Goal: Transaction & Acquisition: Purchase product/service

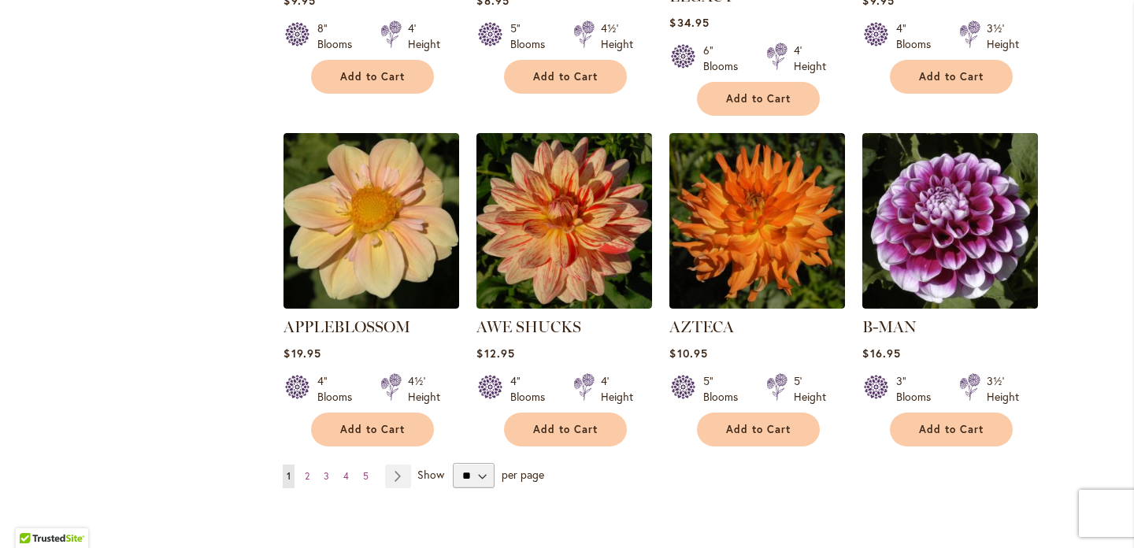
scroll to position [1278, 0]
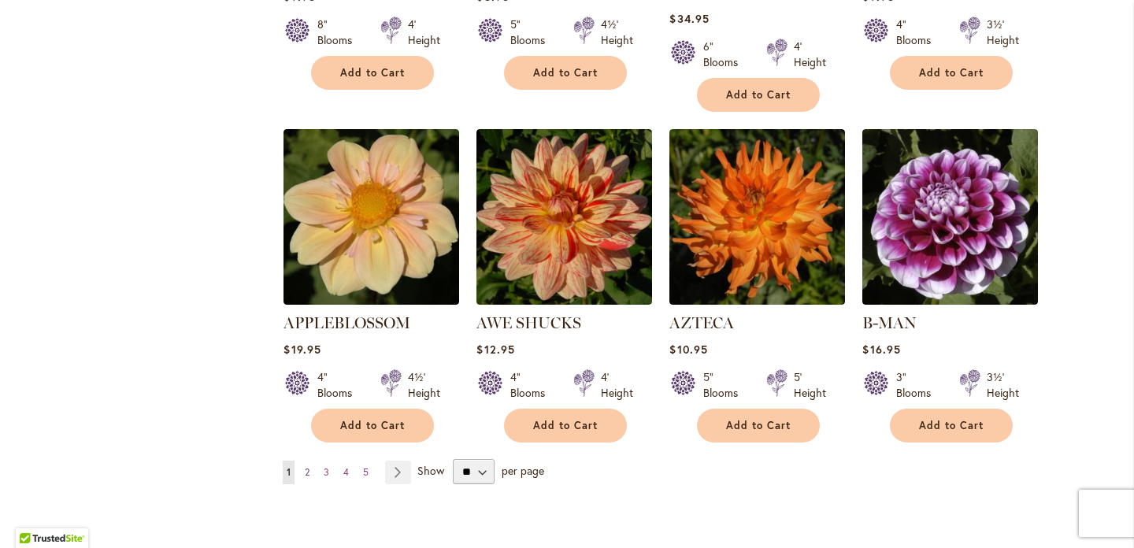
click at [307, 466] on span "2" at bounding box center [307, 472] width 5 height 12
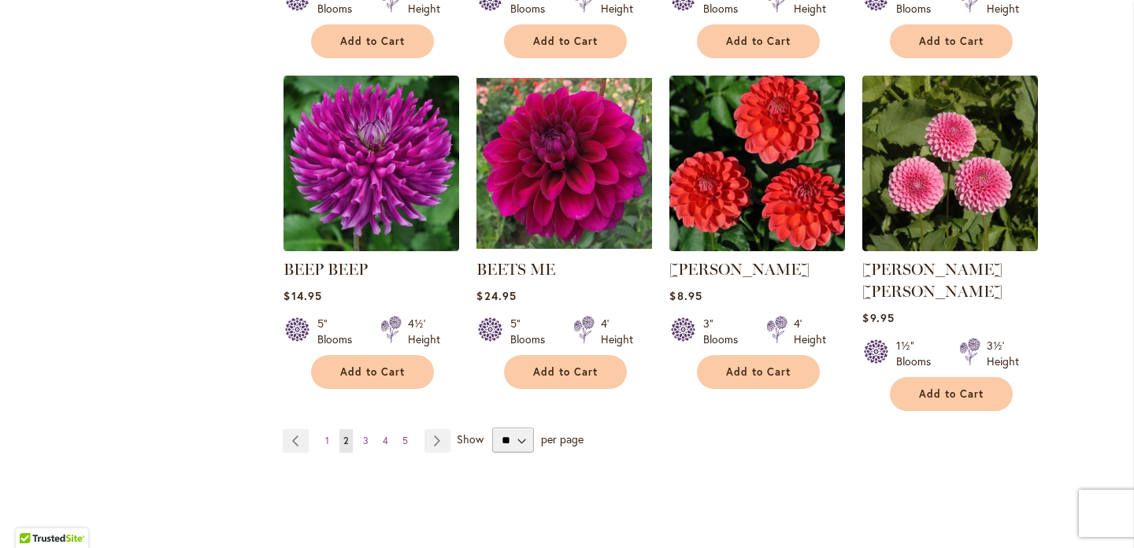
scroll to position [1315, 0]
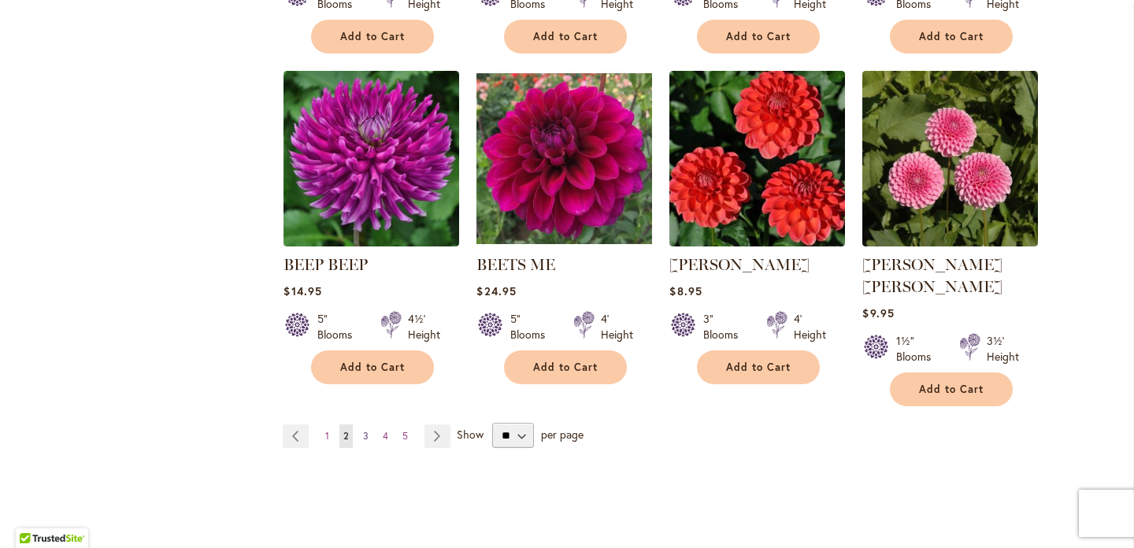
click at [369, 425] on link "Page 3" at bounding box center [365, 437] width 13 height 24
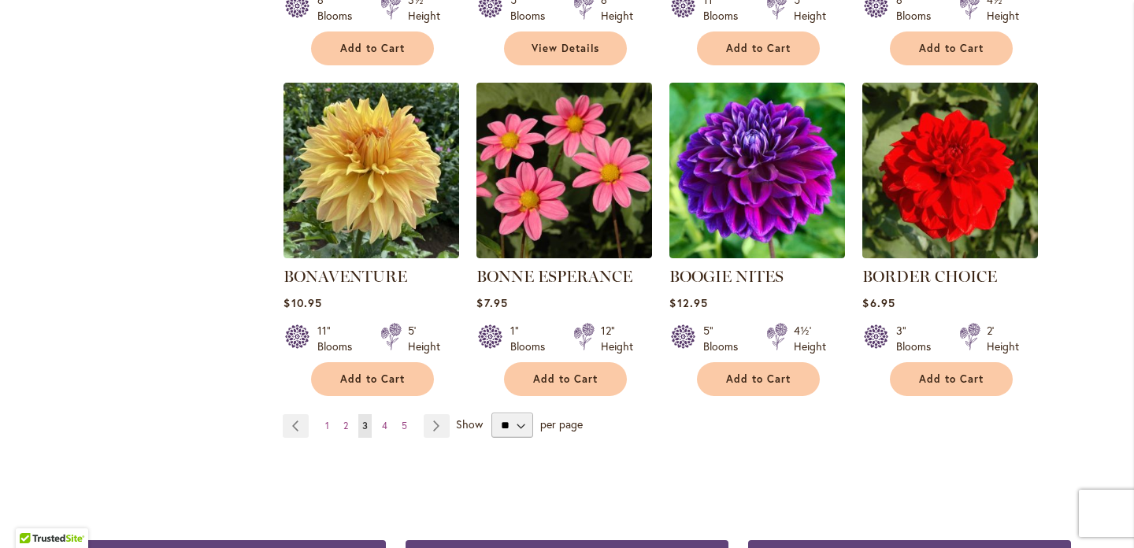
scroll to position [1305, 0]
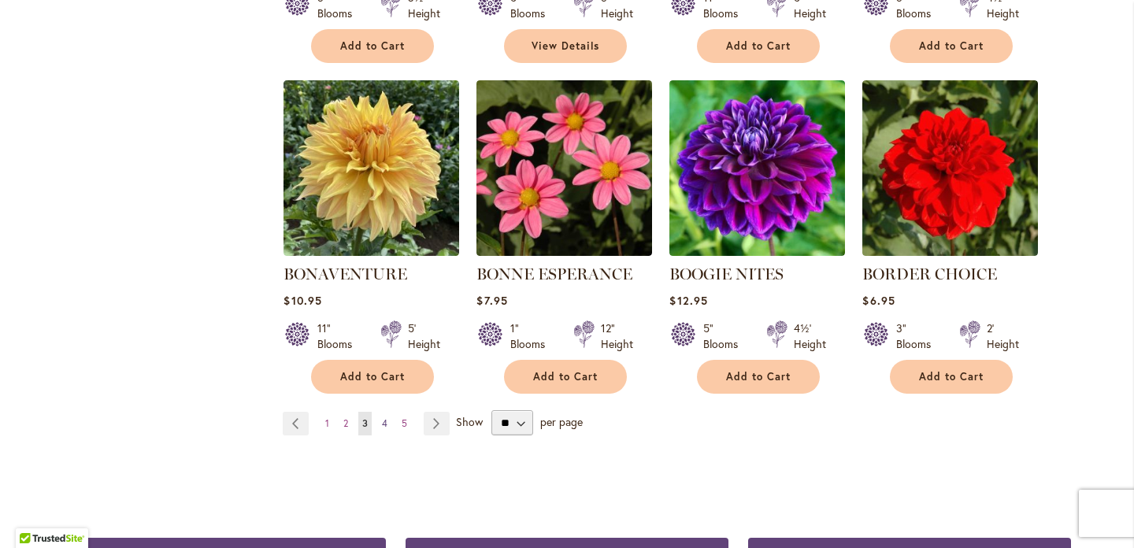
click at [387, 422] on span "4" at bounding box center [385, 423] width 6 height 12
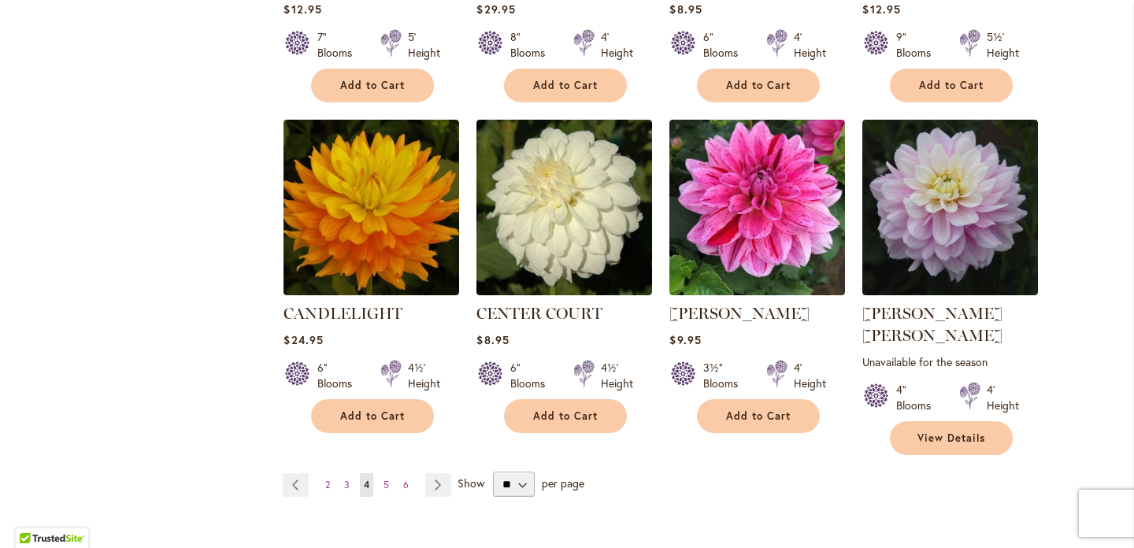
scroll to position [1290, 0]
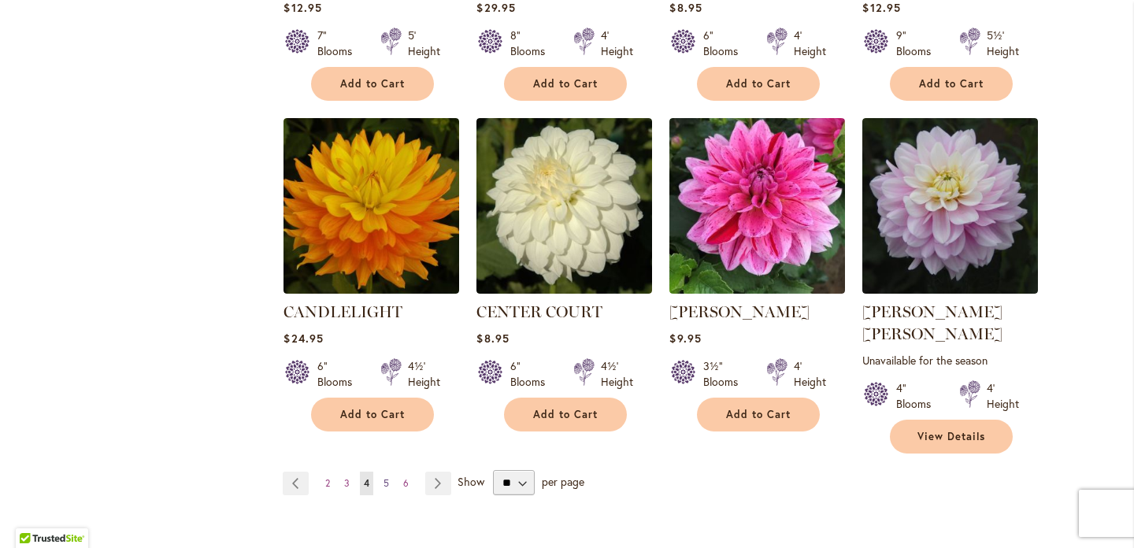
click at [388, 477] on span "5" at bounding box center [387, 483] width 6 height 12
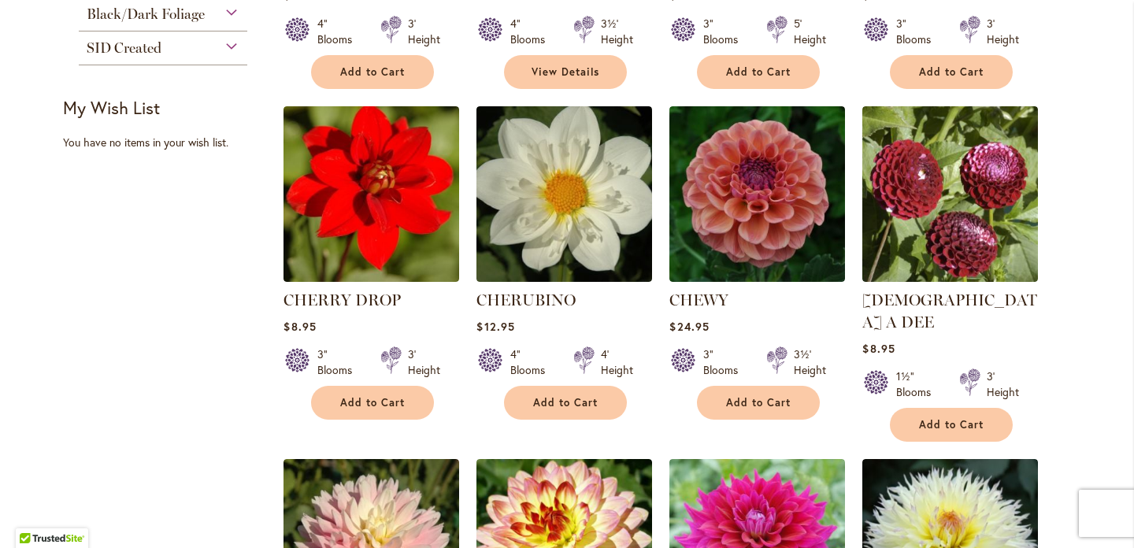
scroll to position [621, 0]
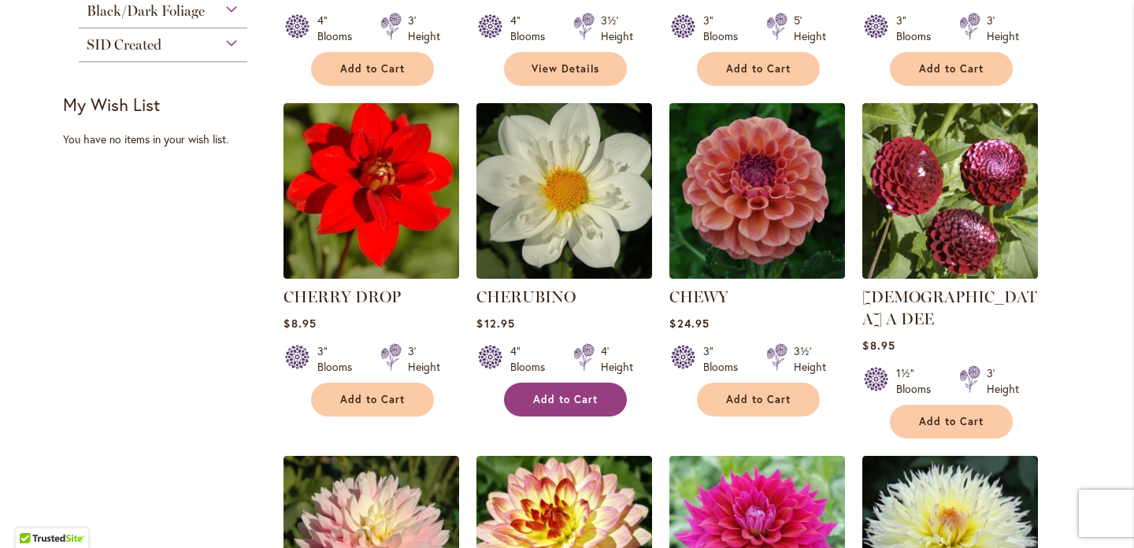
click at [562, 396] on span "Add to Cart" at bounding box center [565, 399] width 65 height 13
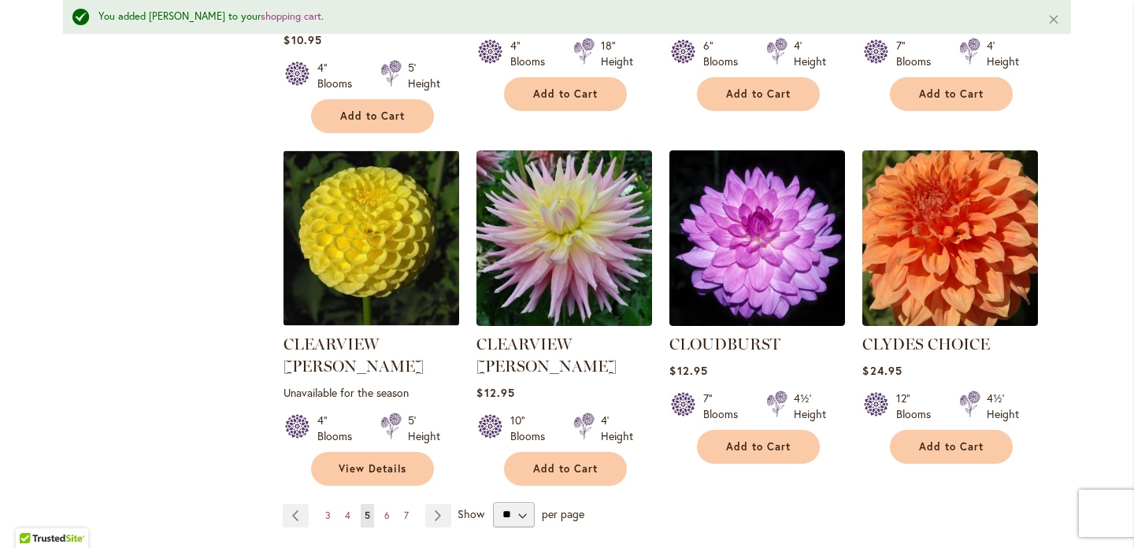
scroll to position [1322, 0]
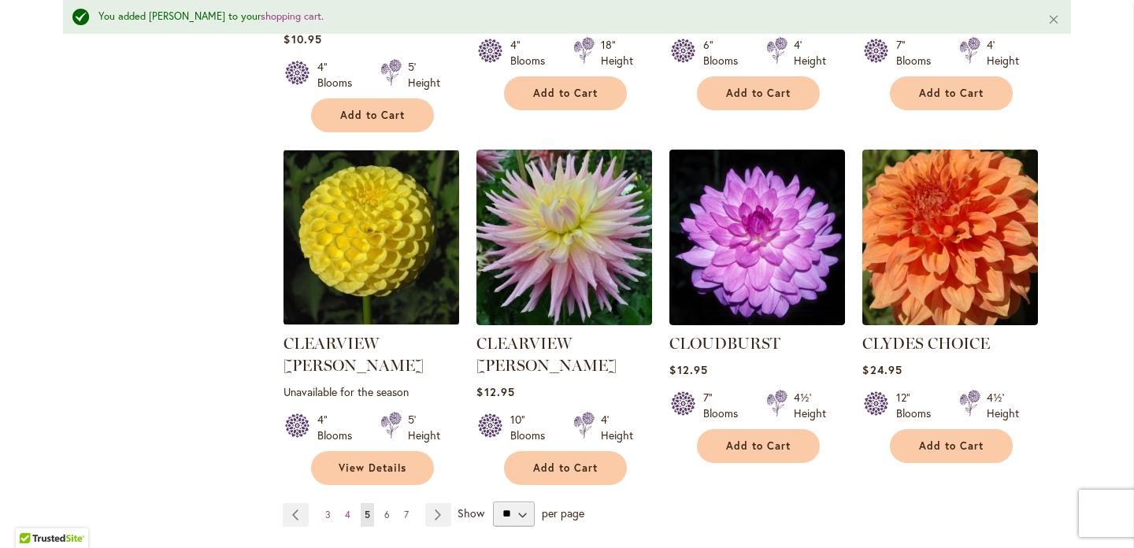
click at [385, 509] on span "6" at bounding box center [387, 515] width 6 height 12
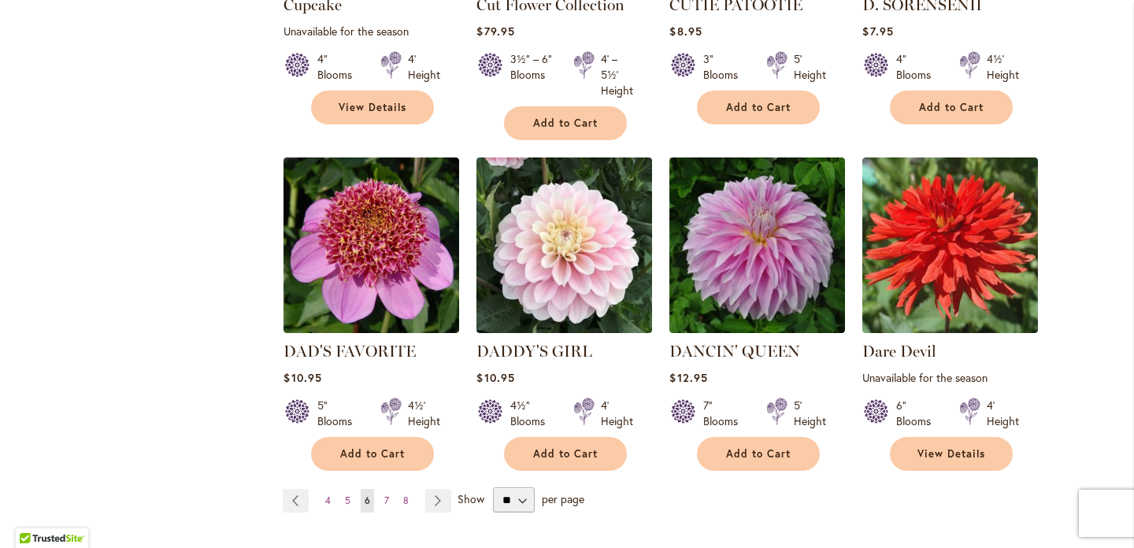
scroll to position [1276, 0]
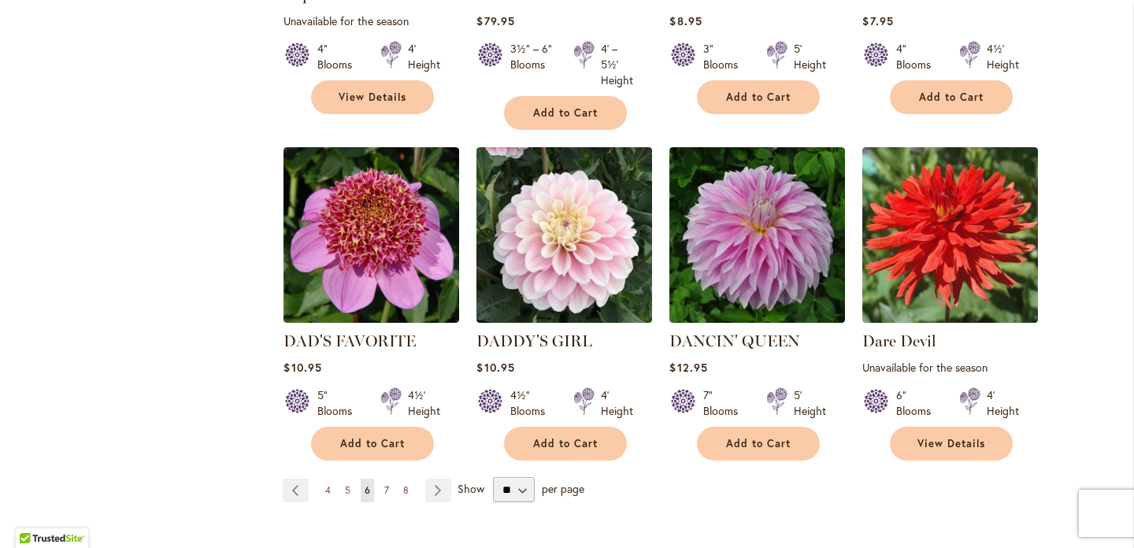
click at [386, 486] on span "7" at bounding box center [386, 490] width 5 height 12
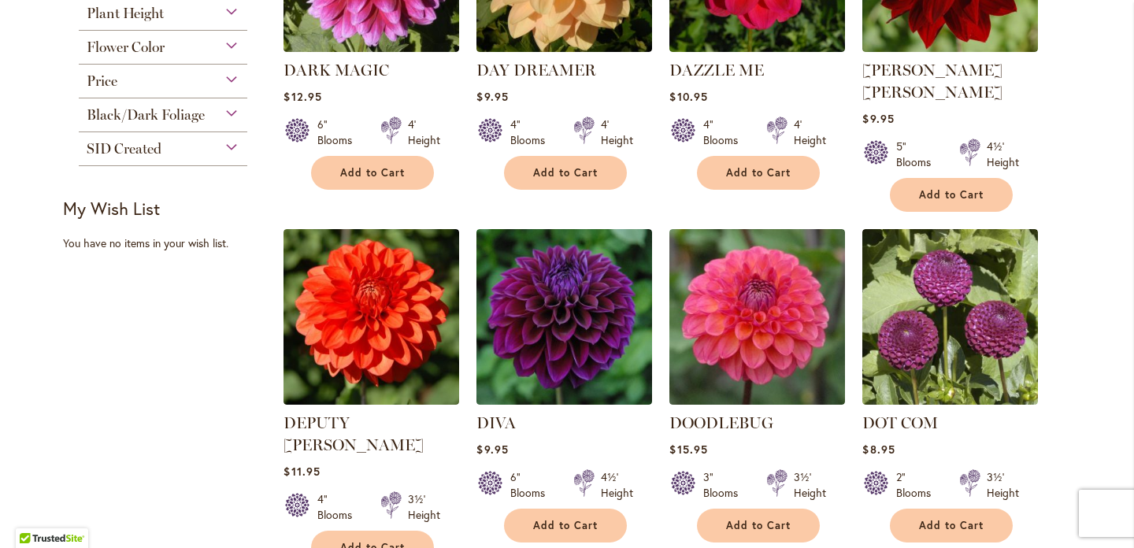
scroll to position [528, 0]
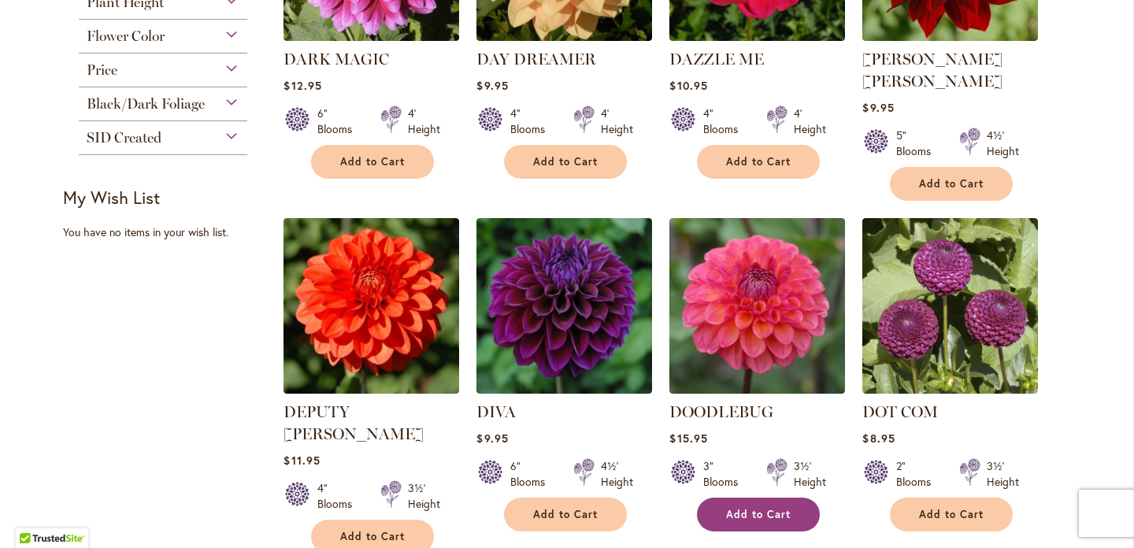
click at [755, 508] on span "Add to Cart" at bounding box center [758, 514] width 65 height 13
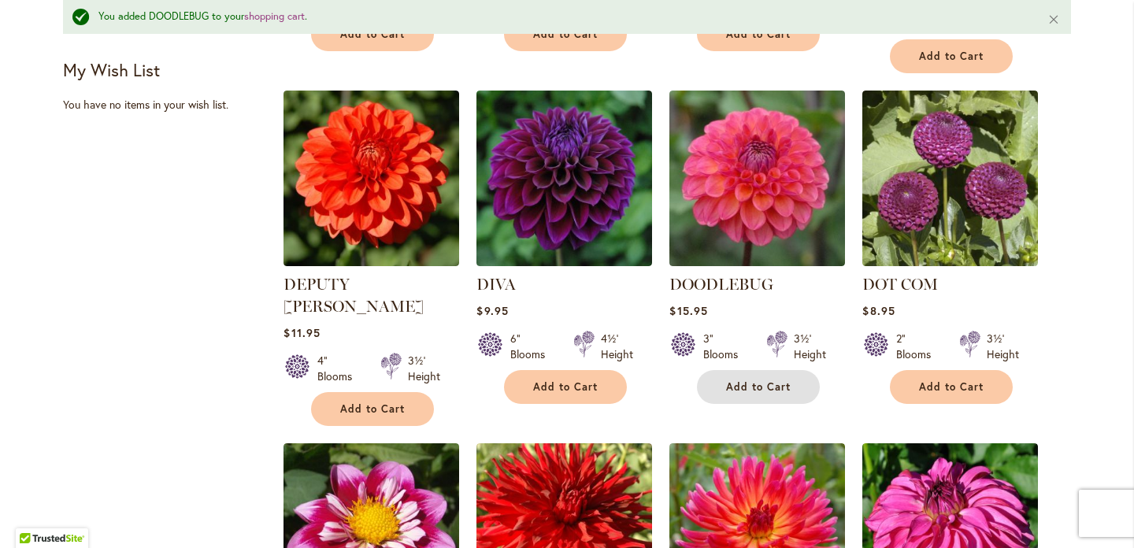
scroll to position [703, 0]
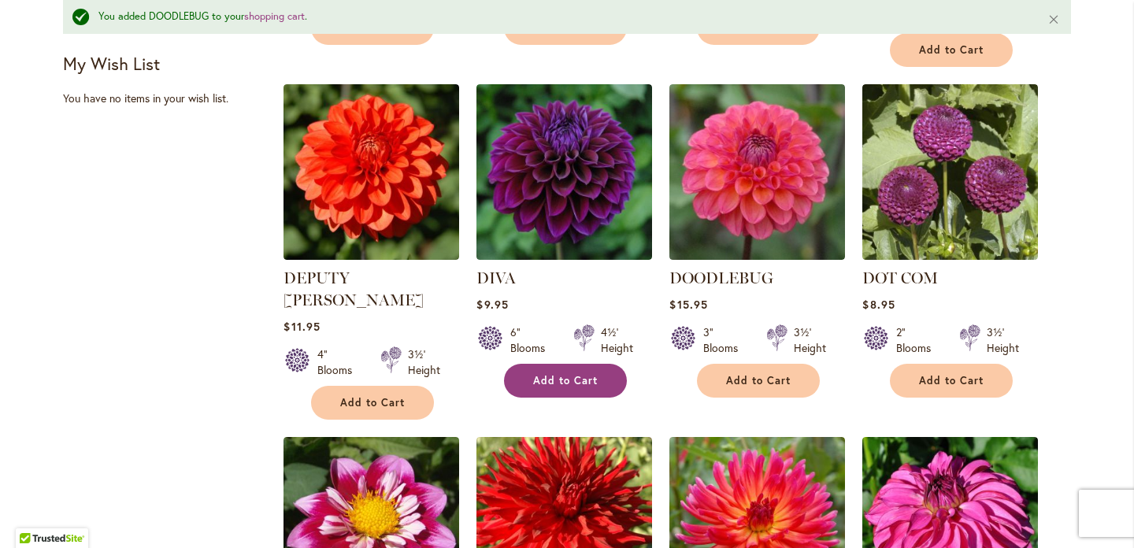
click at [557, 374] on span "Add to Cart" at bounding box center [565, 380] width 65 height 13
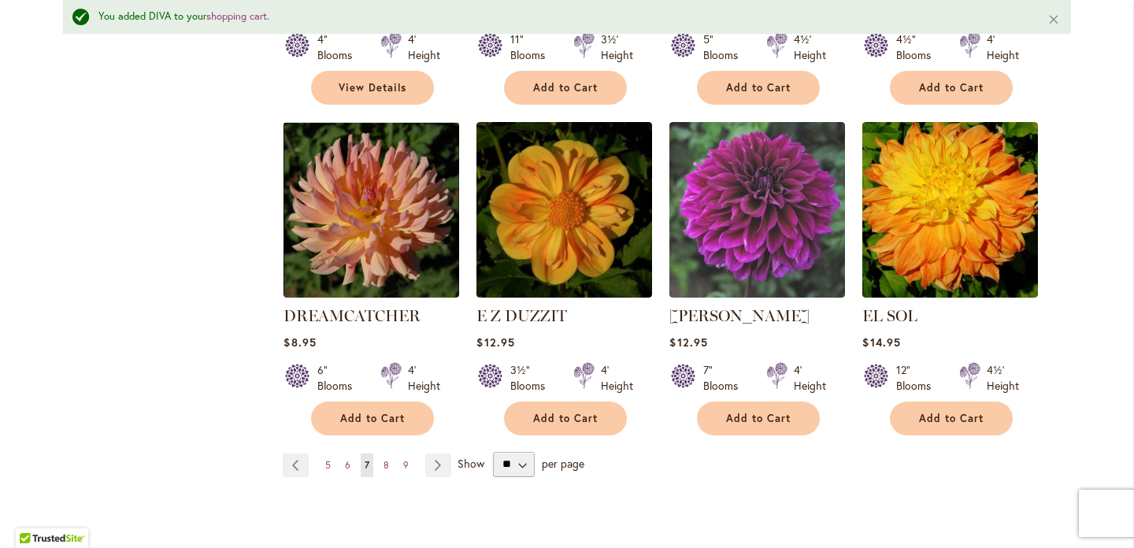
scroll to position [1352, 0]
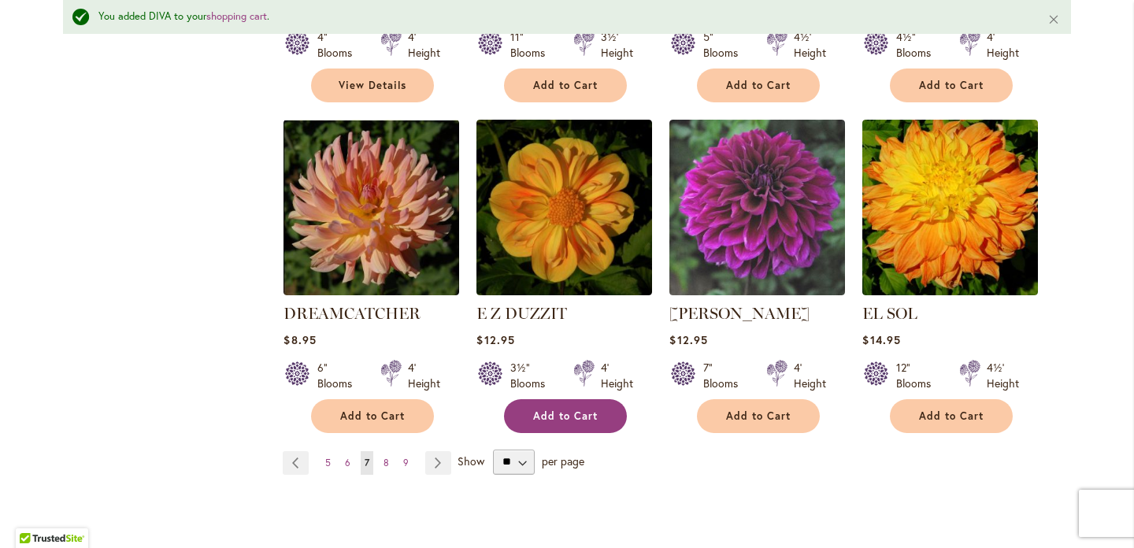
click at [552, 410] on span "Add to Cart" at bounding box center [565, 416] width 65 height 13
click at [388, 457] on span "8" at bounding box center [387, 463] width 6 height 12
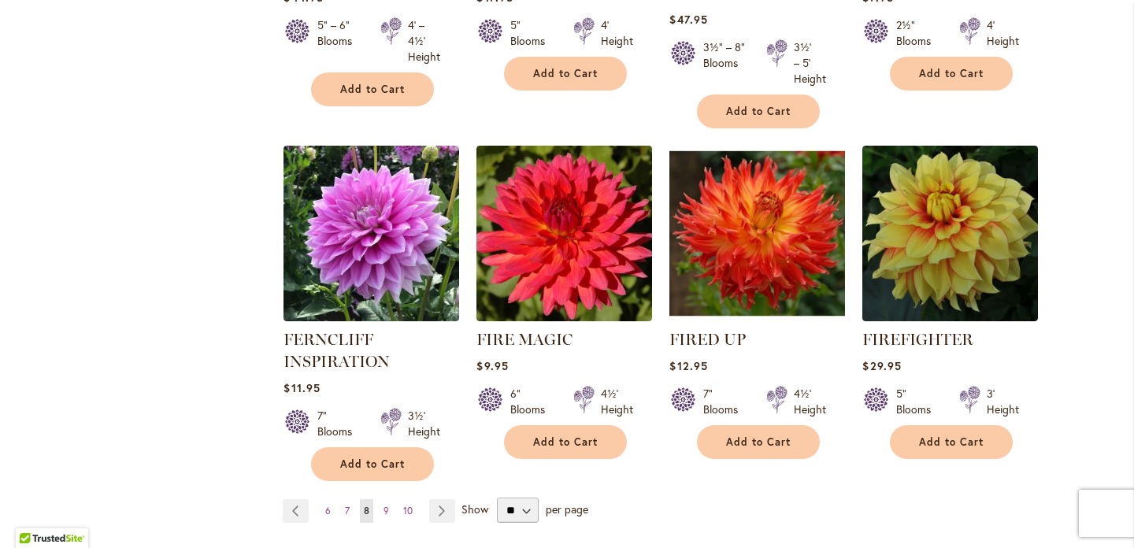
scroll to position [1284, 0]
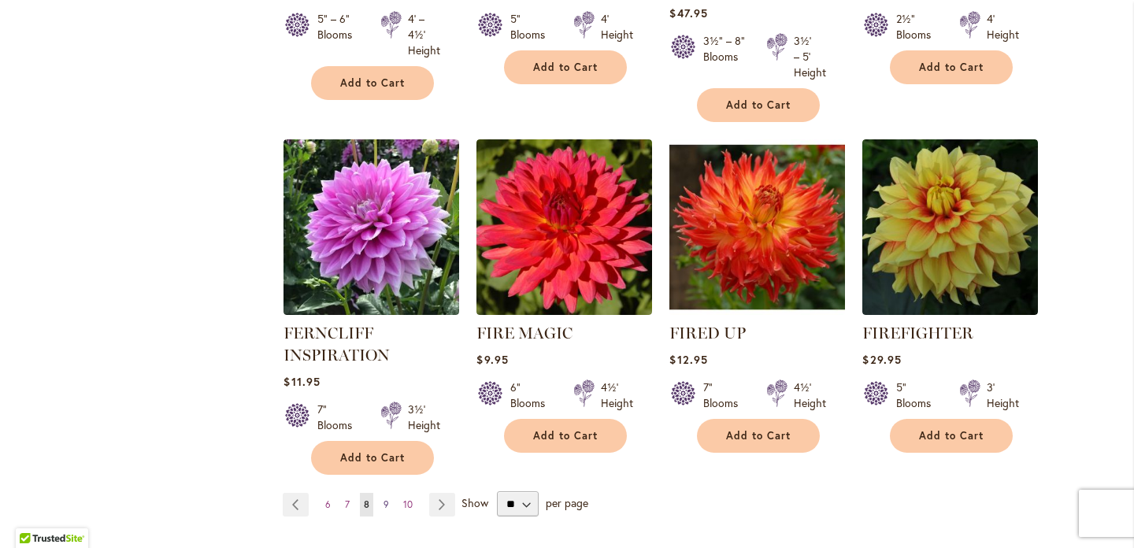
click at [385, 502] on span "9" at bounding box center [387, 505] width 6 height 12
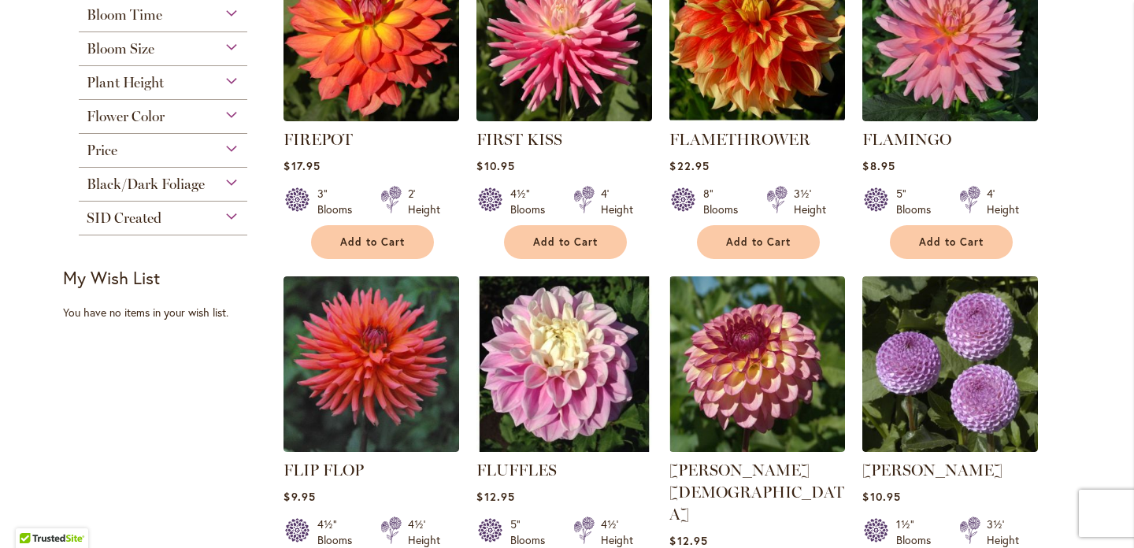
scroll to position [449, 0]
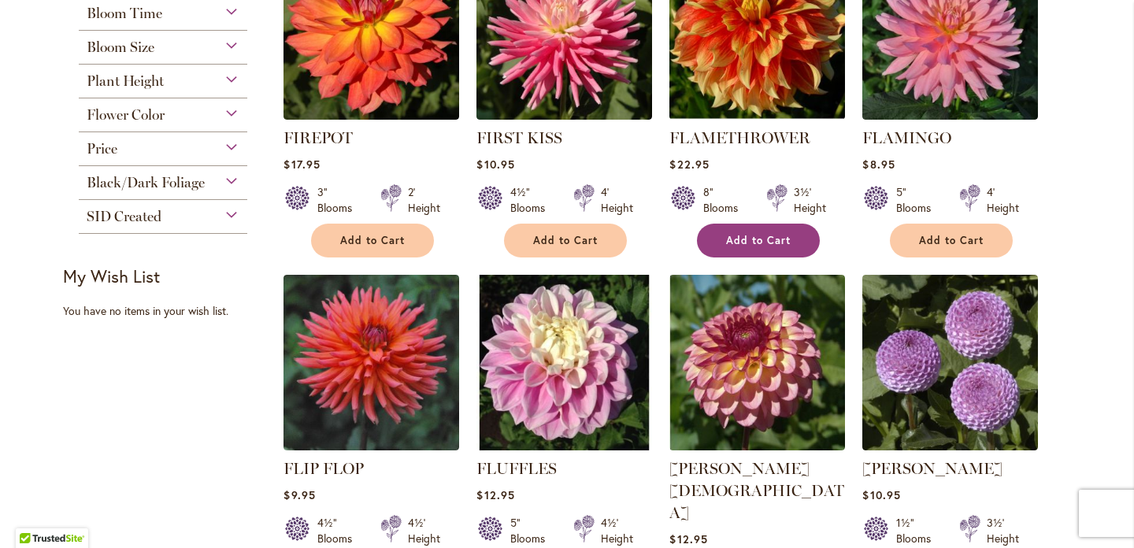
click at [754, 236] on span "Add to Cart" at bounding box center [758, 240] width 65 height 13
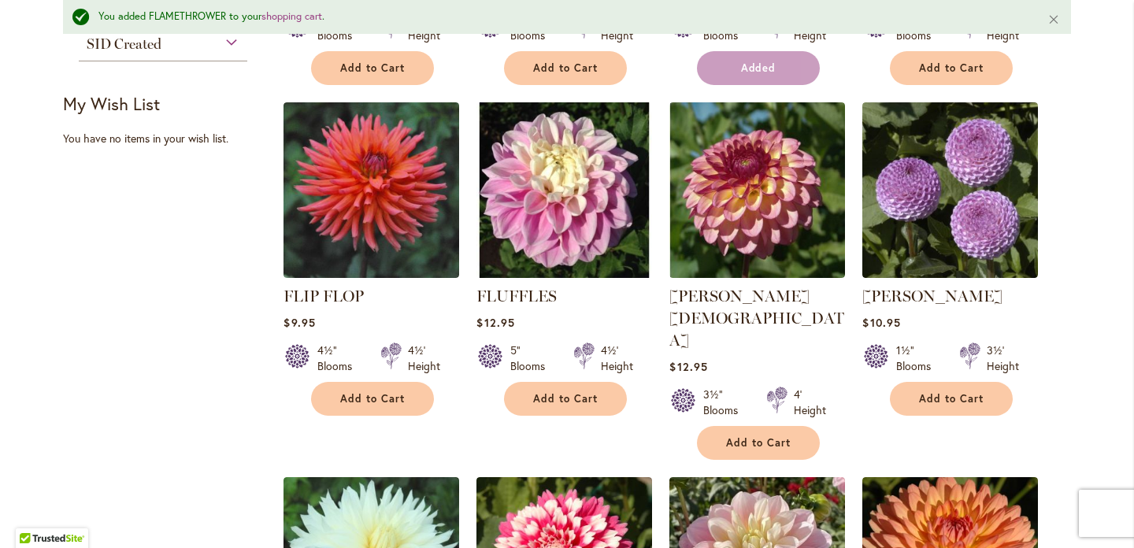
scroll to position [667, 0]
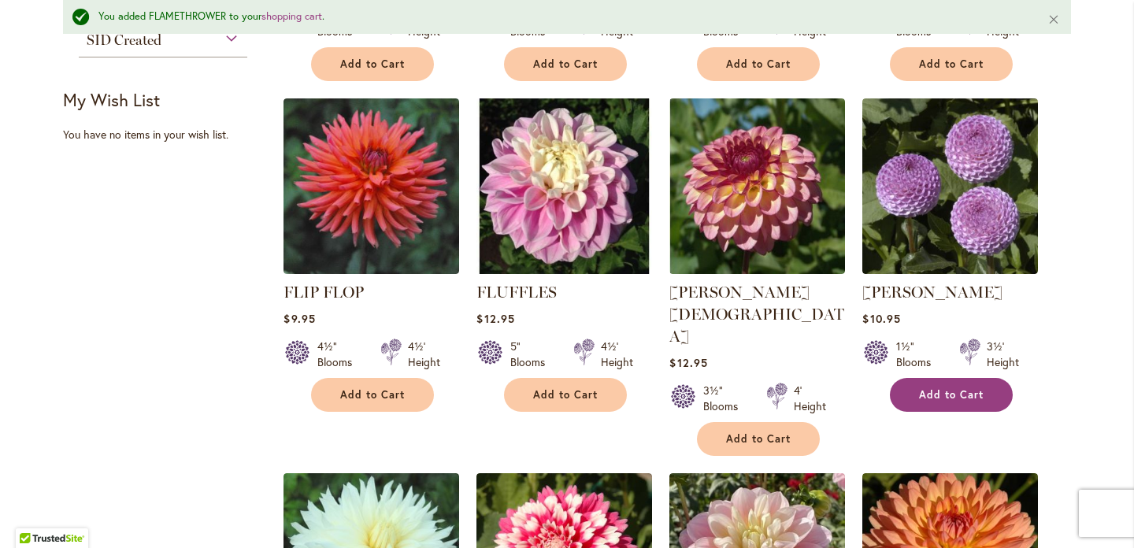
click at [954, 392] on span "Add to Cart" at bounding box center [951, 394] width 65 height 13
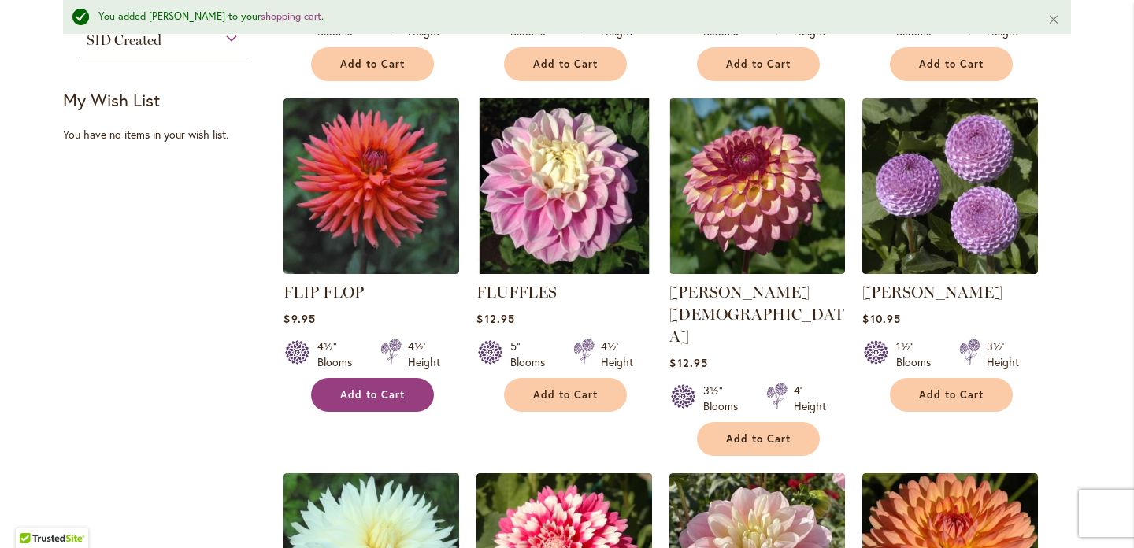
click at [370, 391] on span "Add to Cart" at bounding box center [372, 394] width 65 height 13
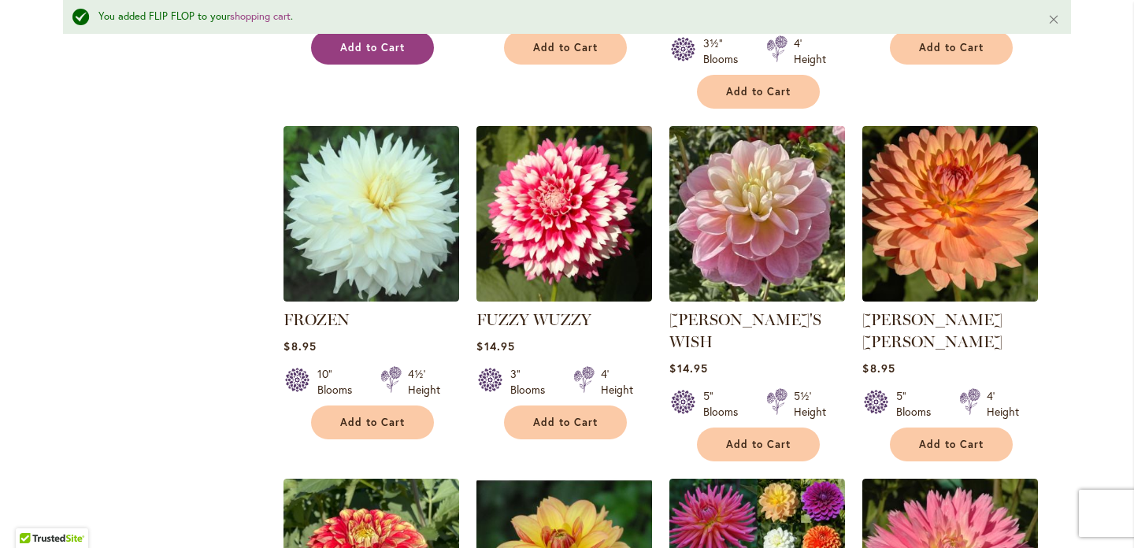
scroll to position [1026, 0]
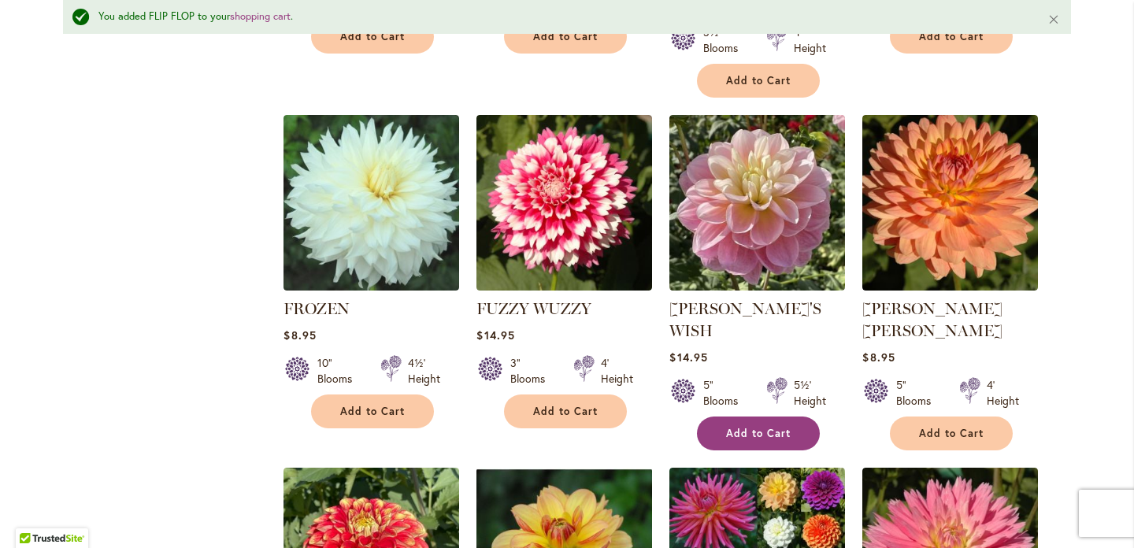
click at [746, 427] on span "Add to Cart" at bounding box center [758, 433] width 65 height 13
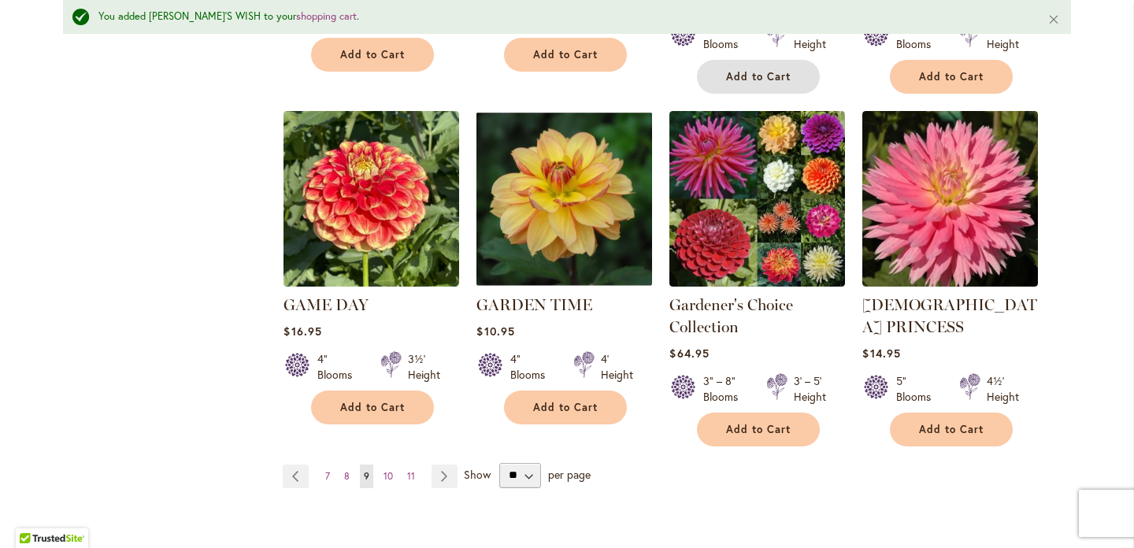
scroll to position [1393, 0]
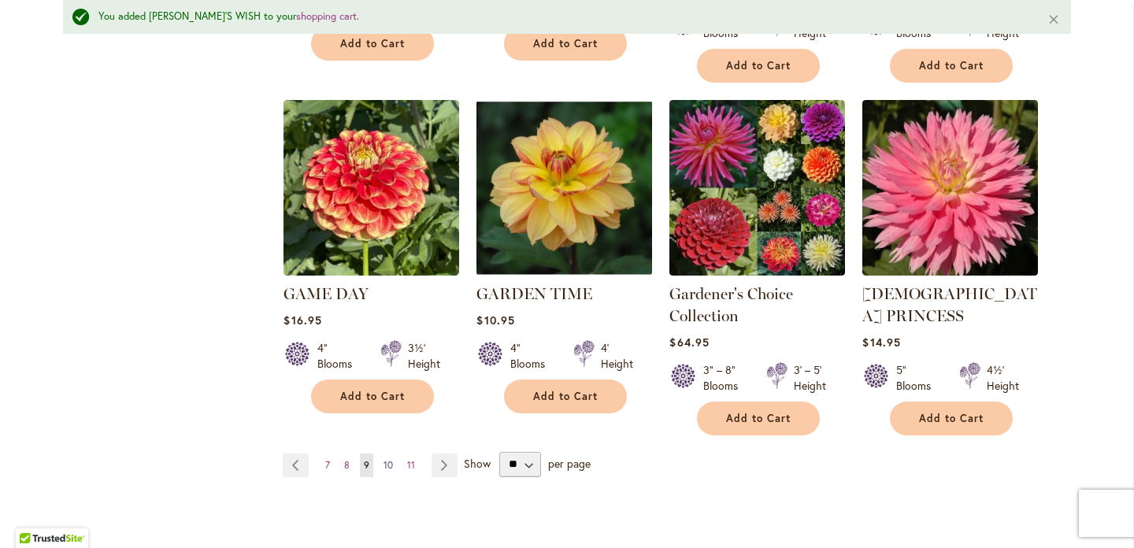
click at [388, 459] on span "10" at bounding box center [388, 465] width 9 height 12
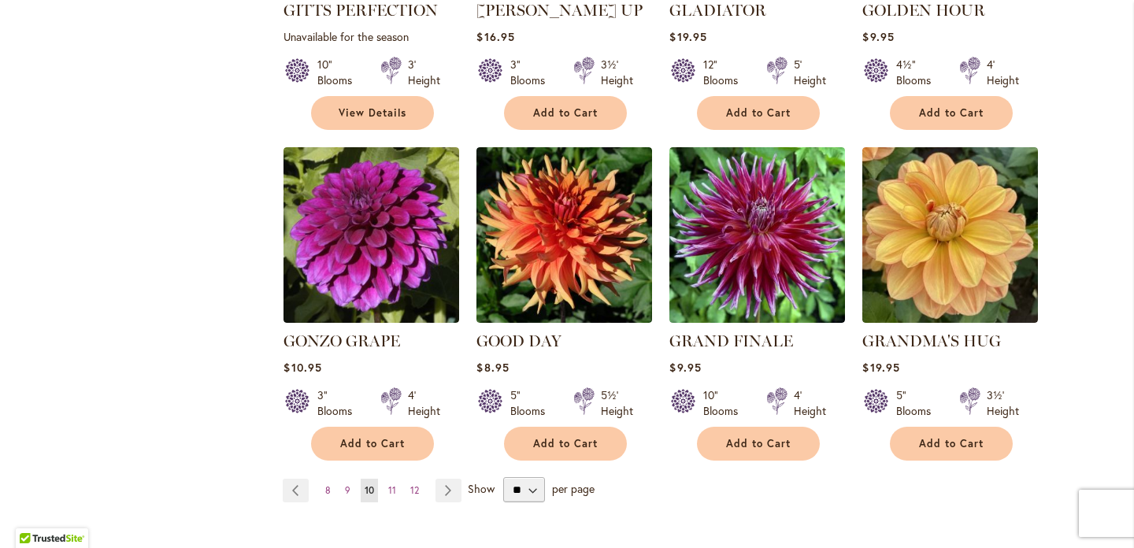
scroll to position [1265, 0]
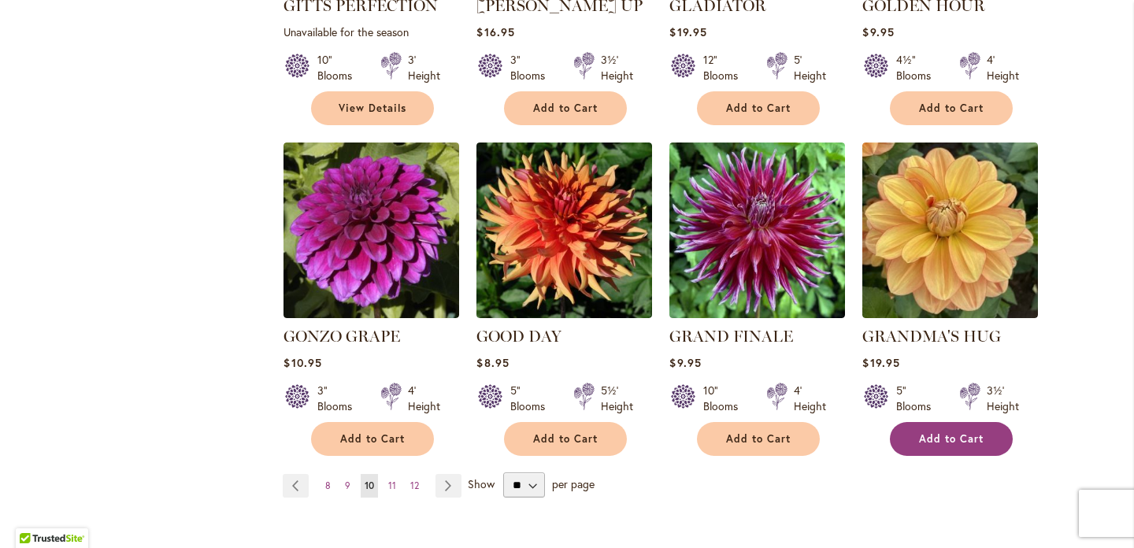
click at [956, 432] on span "Add to Cart" at bounding box center [951, 438] width 65 height 13
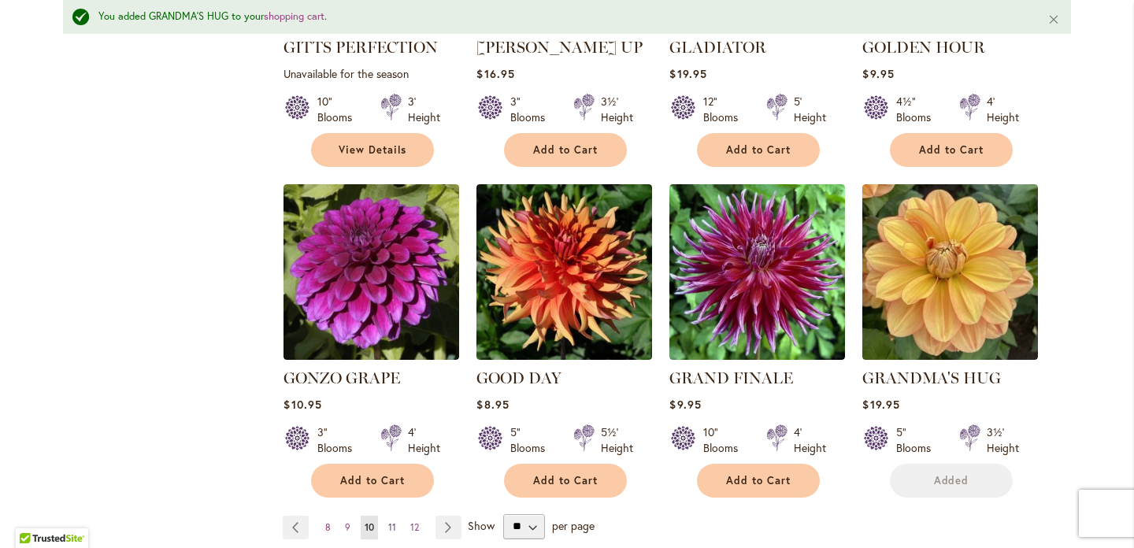
scroll to position [1306, 0]
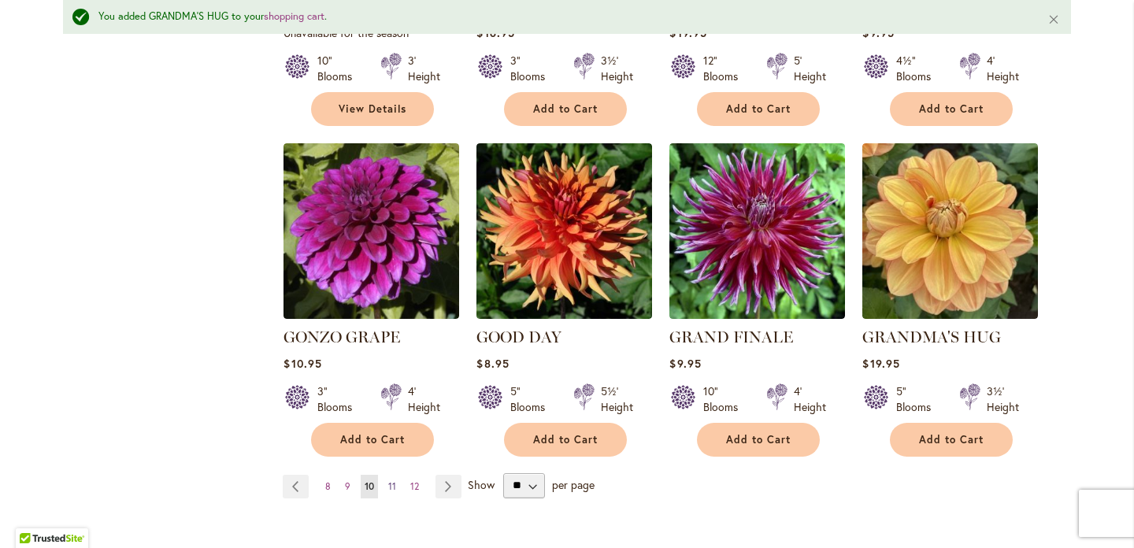
click at [393, 481] on span "11" at bounding box center [392, 487] width 8 height 12
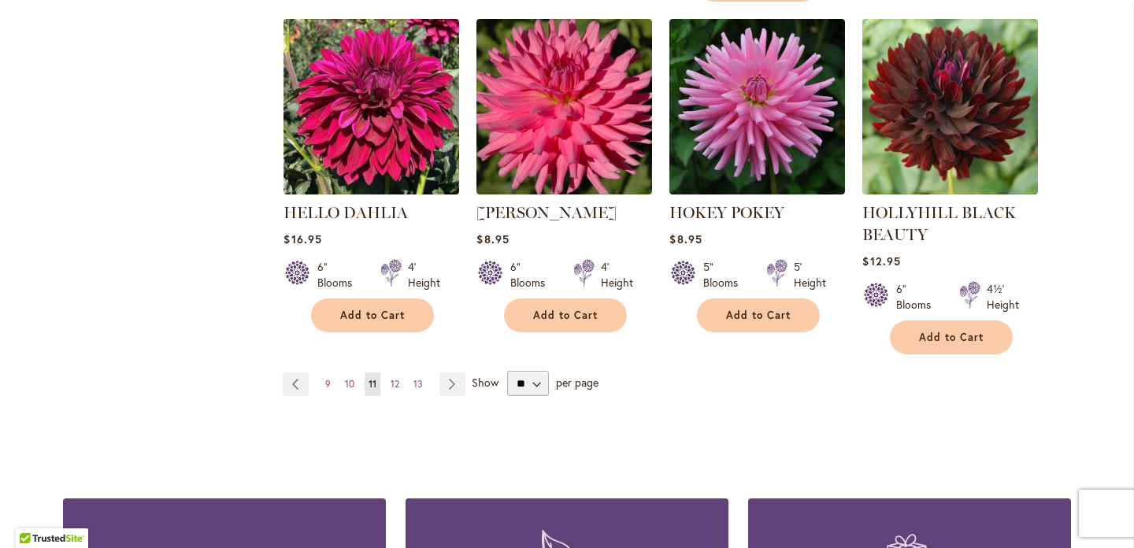
scroll to position [1435, 0]
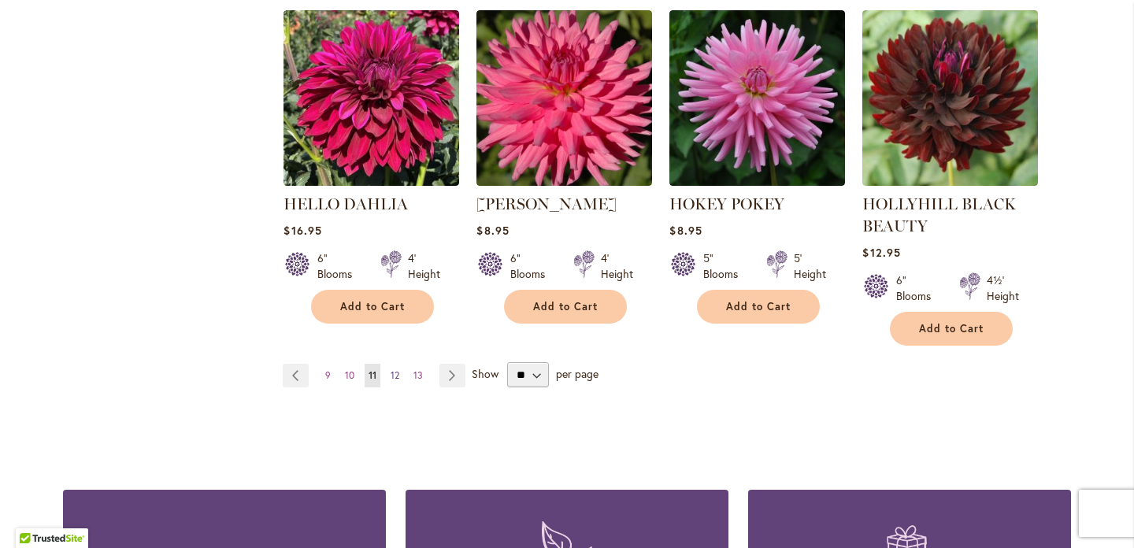
click at [397, 373] on span "12" at bounding box center [395, 375] width 9 height 12
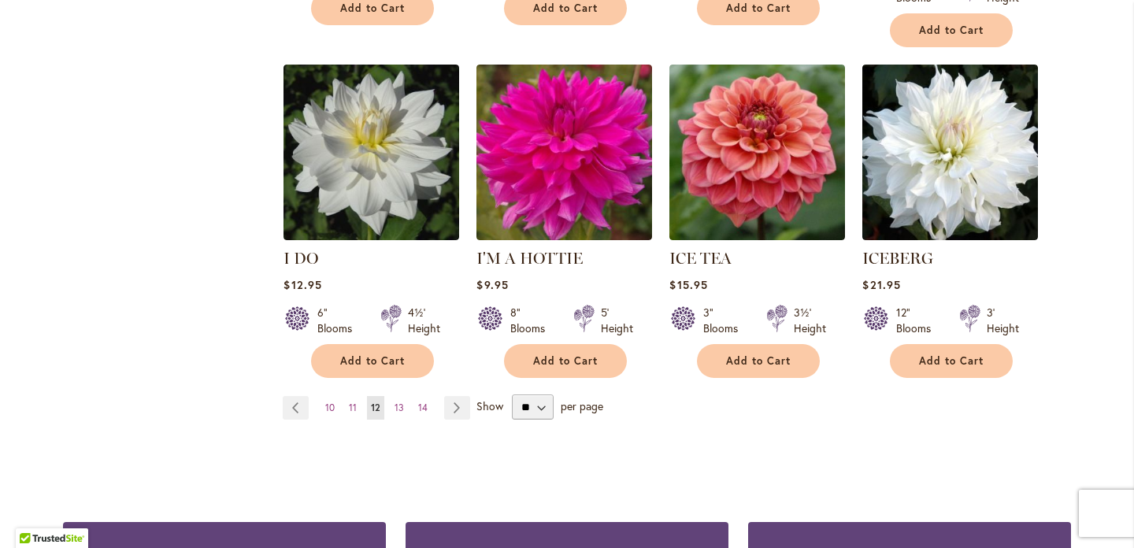
scroll to position [1345, 0]
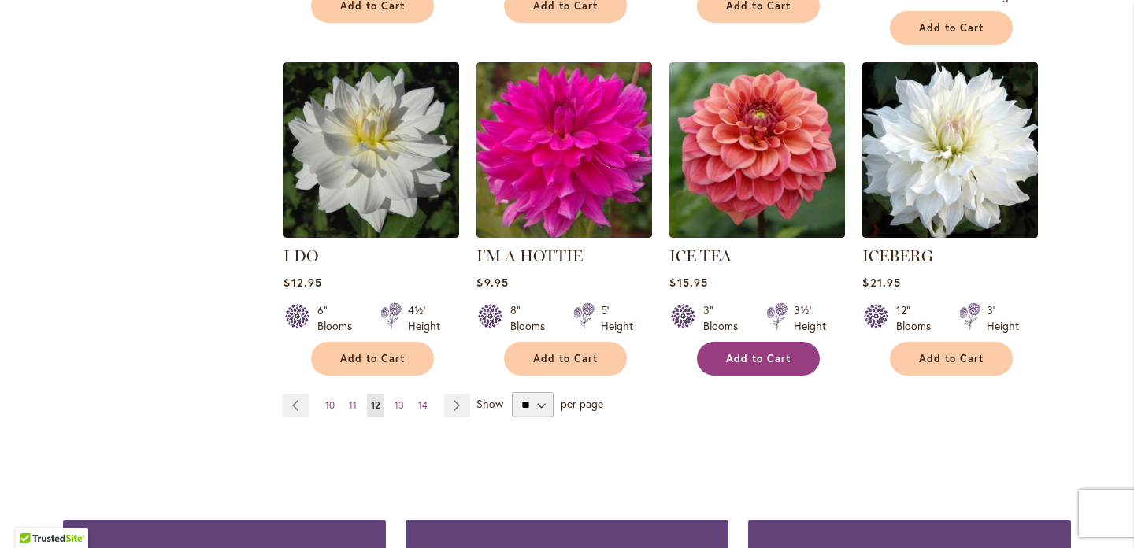
click at [761, 352] on span "Add to Cart" at bounding box center [758, 358] width 65 height 13
click at [397, 399] on span "13" at bounding box center [399, 405] width 9 height 12
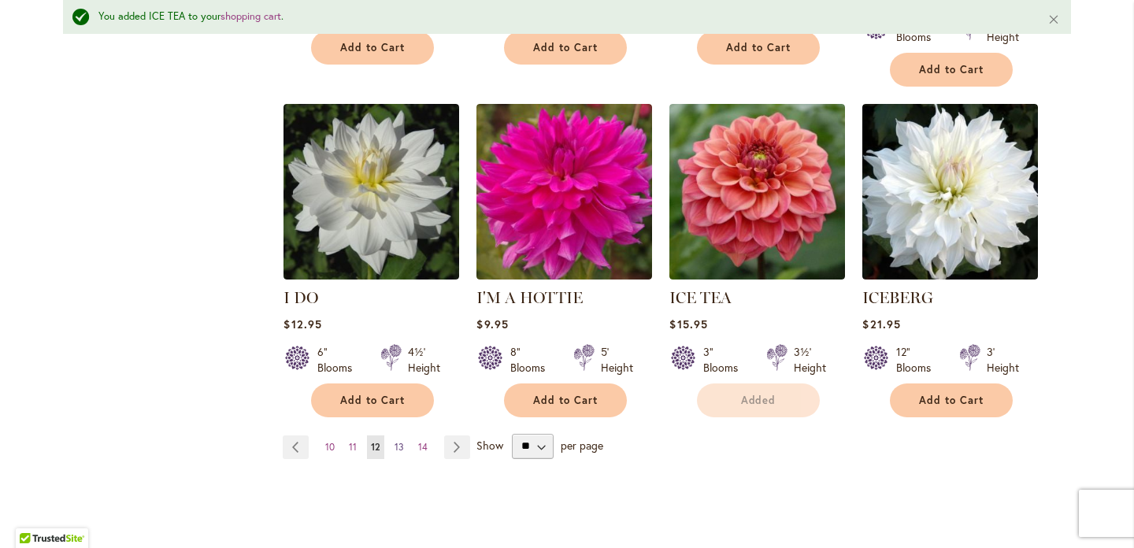
scroll to position [1386, 0]
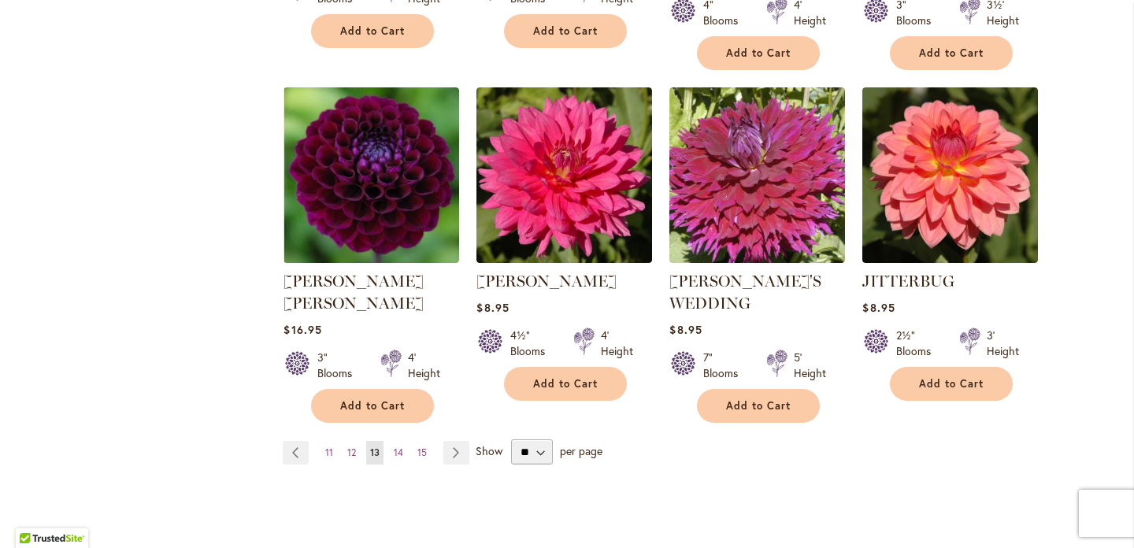
scroll to position [1343, 0]
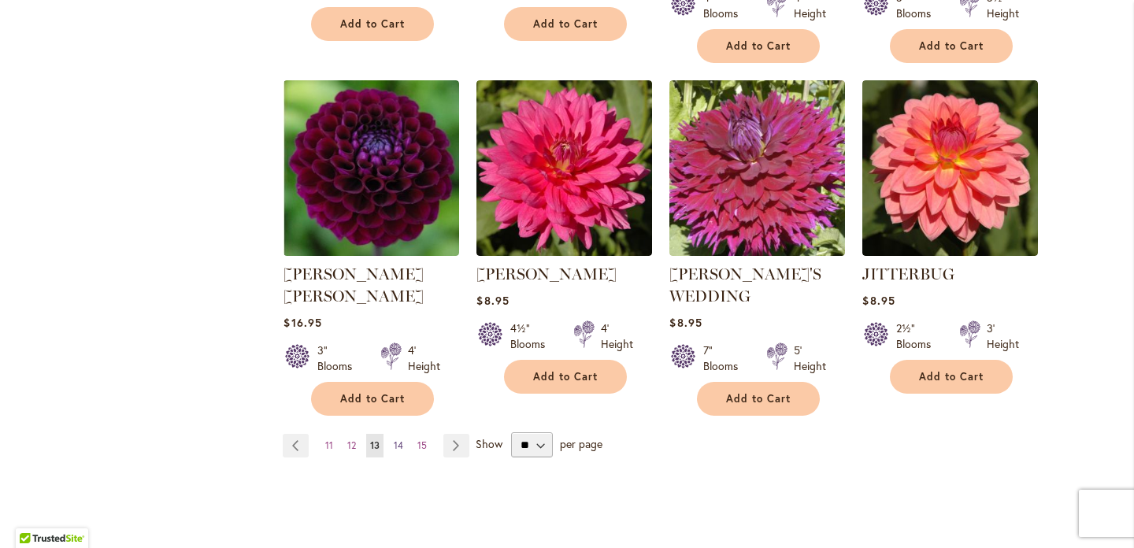
click at [399, 440] on span "14" at bounding box center [398, 446] width 9 height 12
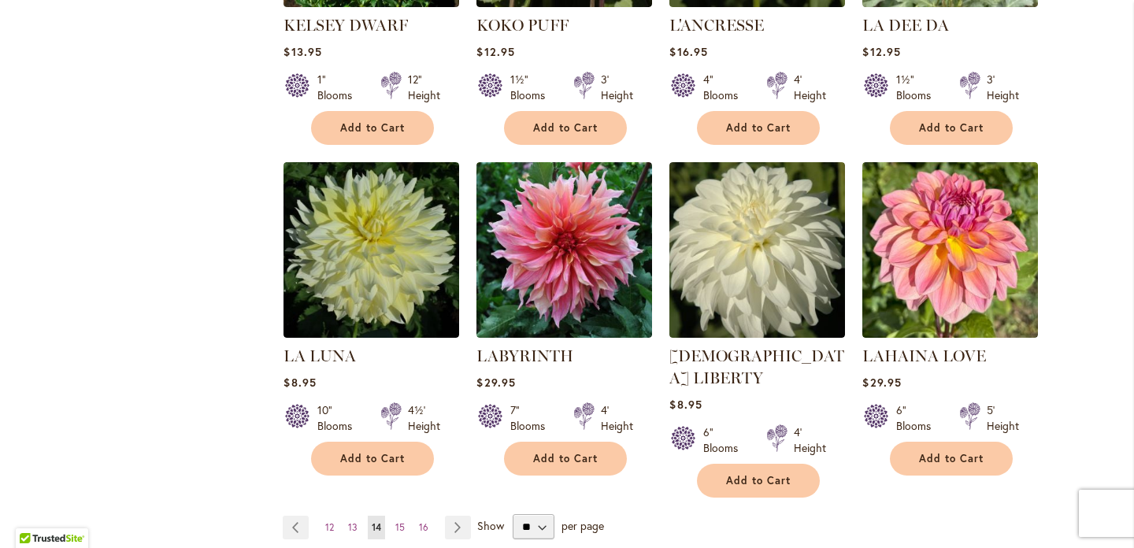
scroll to position [1226, 0]
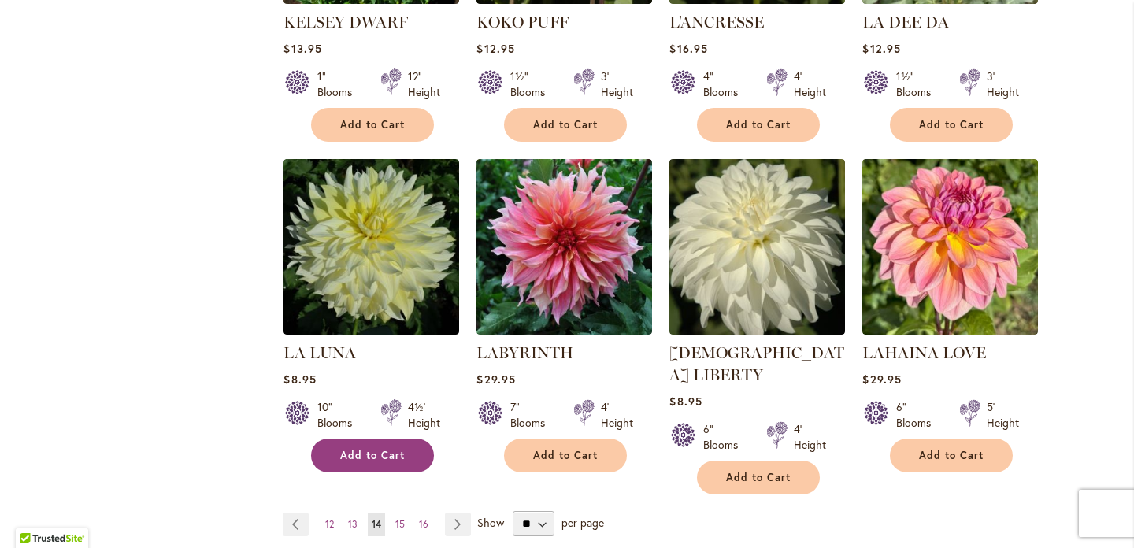
click at [373, 454] on span "Add to Cart" at bounding box center [372, 455] width 65 height 13
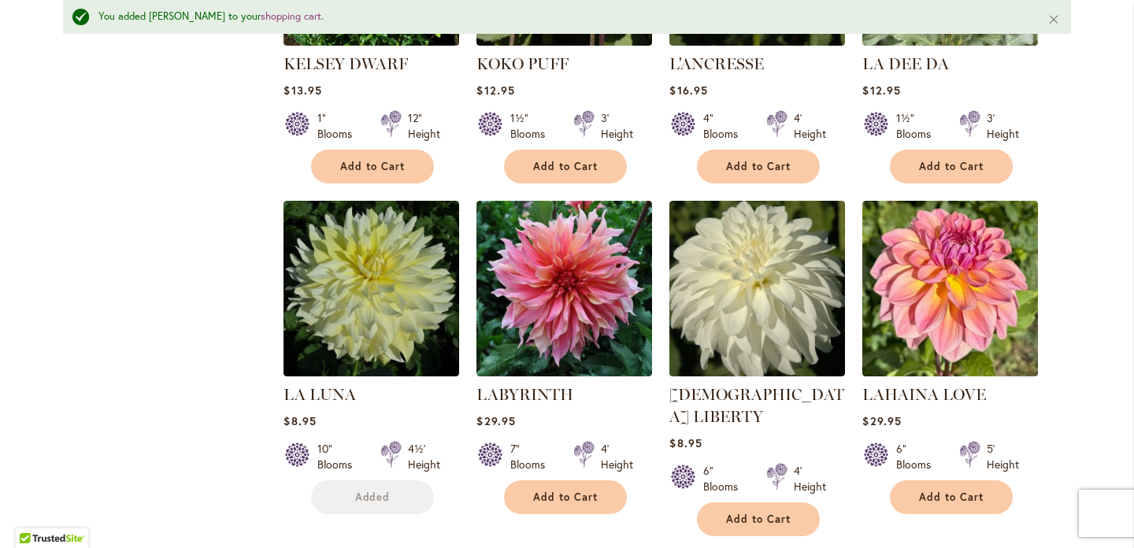
scroll to position [1267, 0]
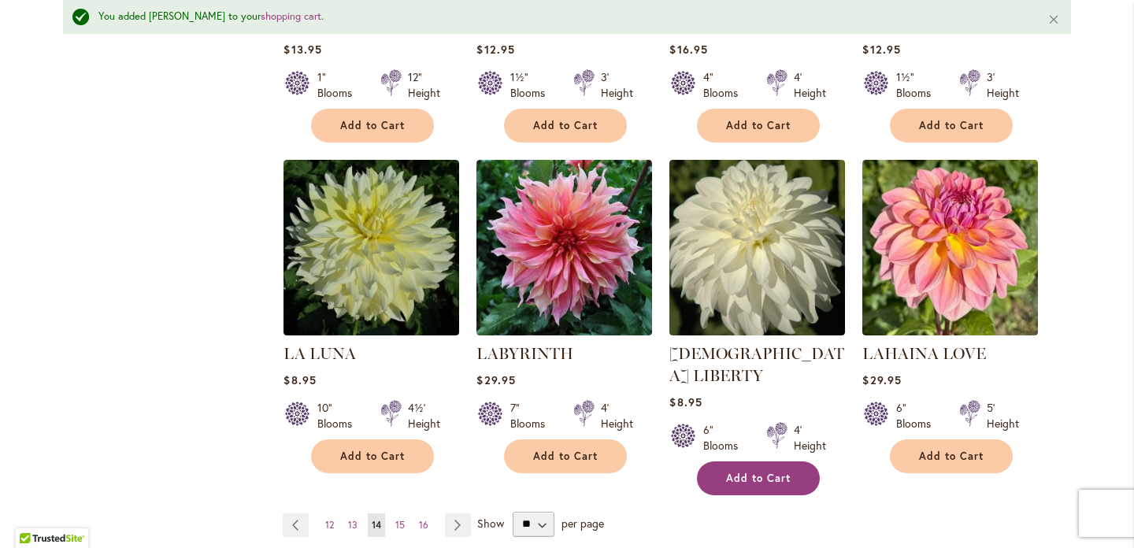
click at [753, 472] on span "Add to Cart" at bounding box center [758, 478] width 65 height 13
click at [399, 519] on span "15" at bounding box center [399, 525] width 9 height 12
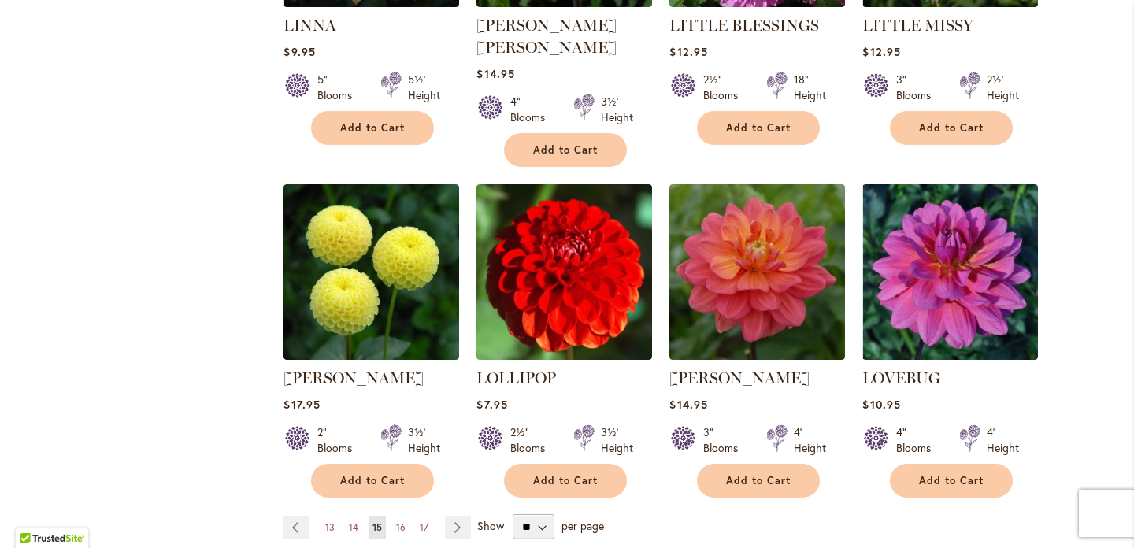
scroll to position [1249, 0]
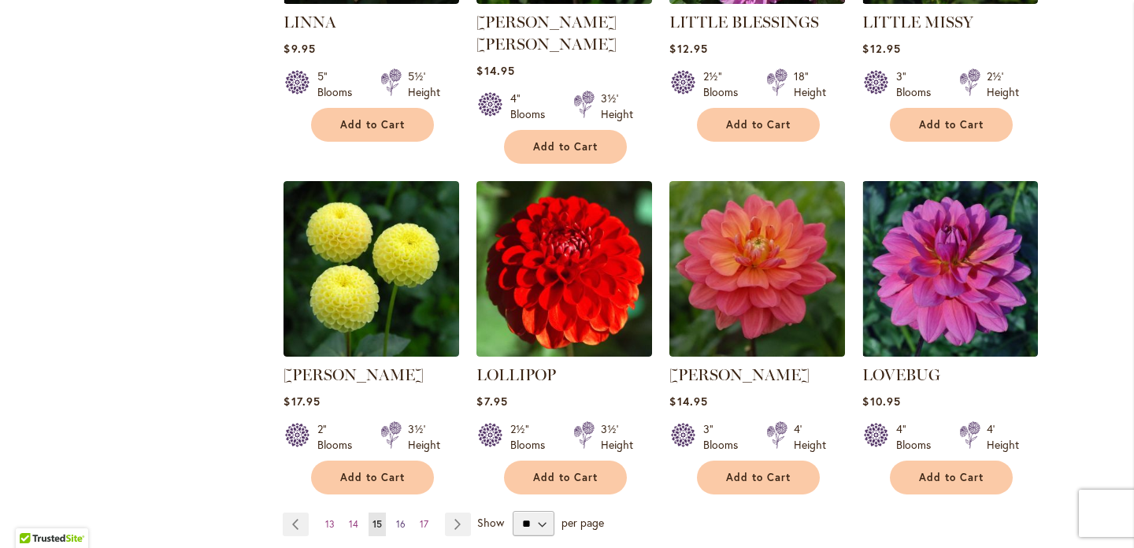
click at [401, 518] on span "16" at bounding box center [400, 524] width 9 height 12
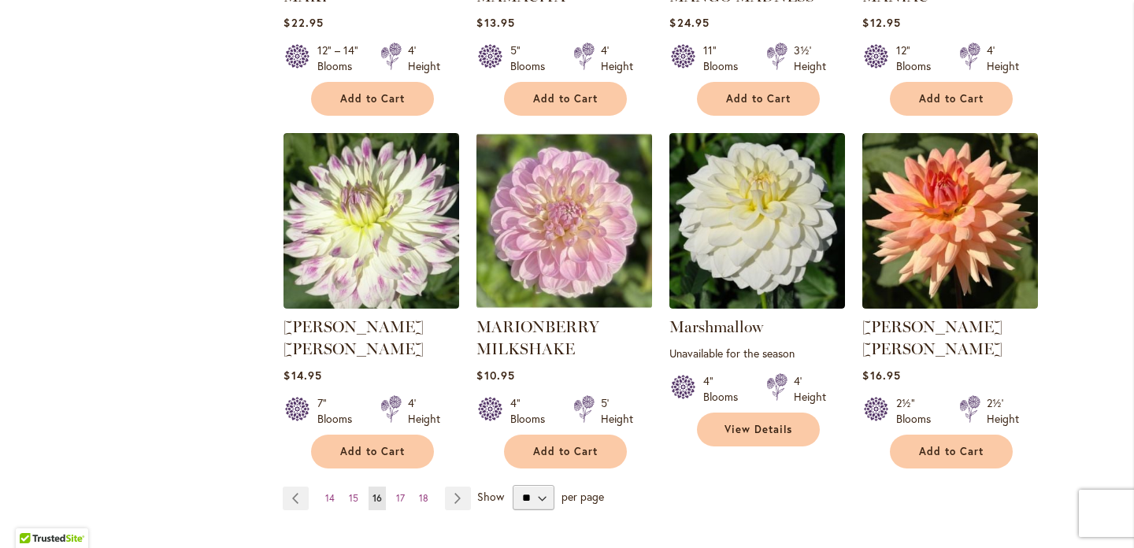
scroll to position [1284, 0]
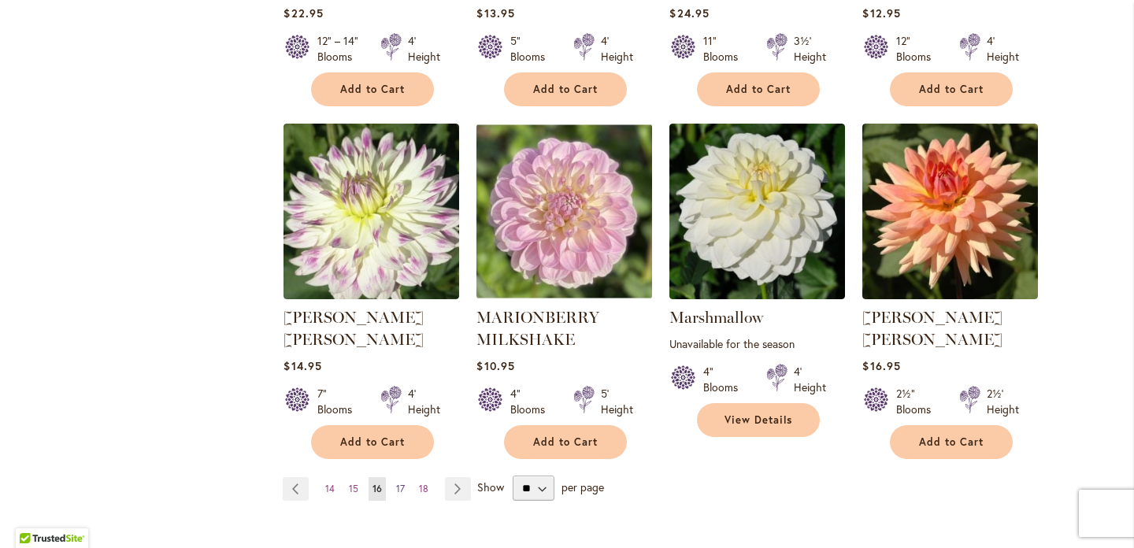
click at [401, 483] on span "17" at bounding box center [400, 489] width 9 height 12
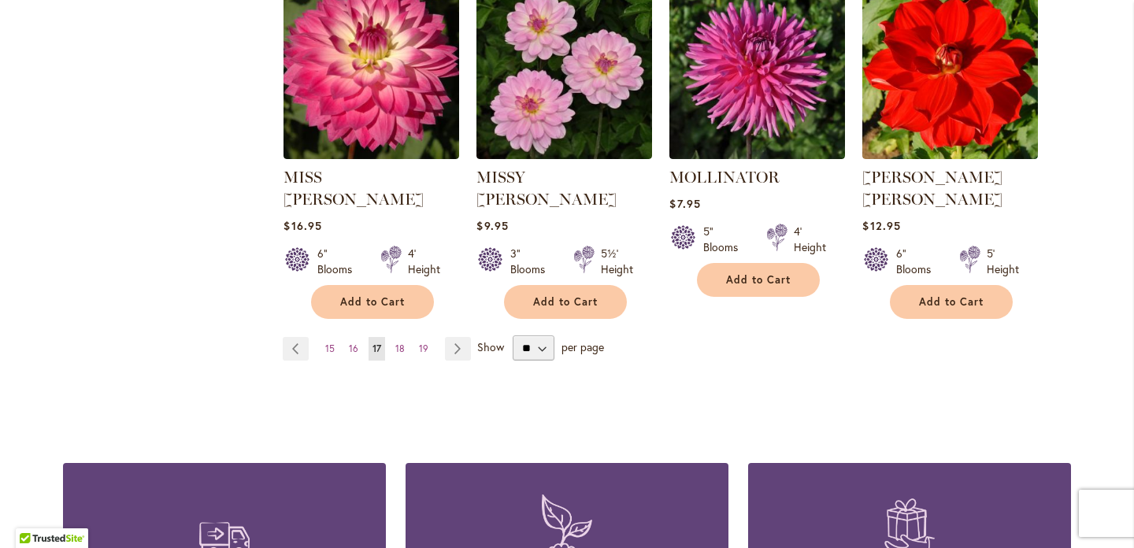
scroll to position [1404, 0]
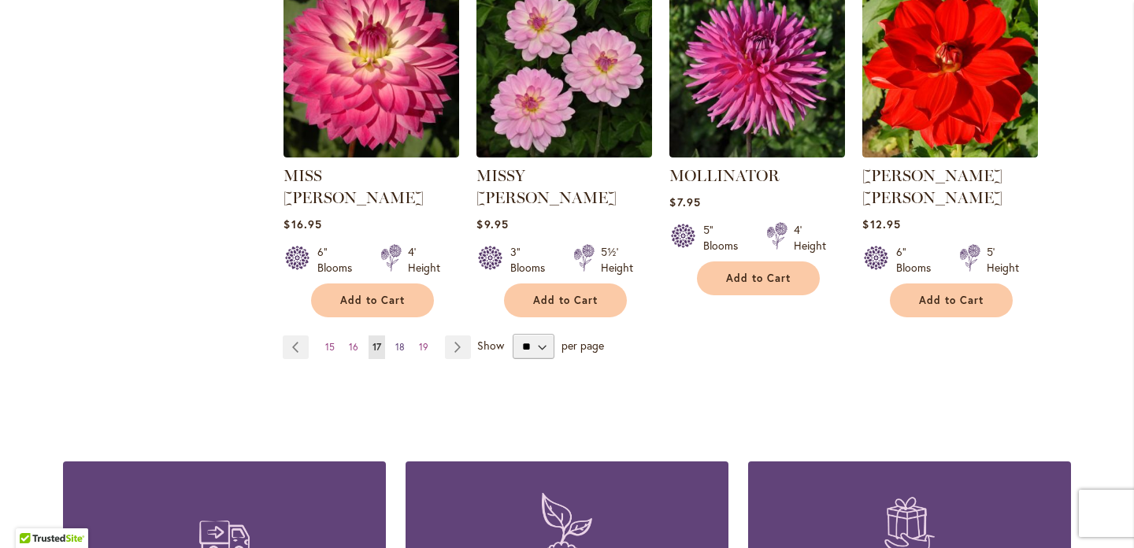
click at [401, 341] on span "18" at bounding box center [399, 347] width 9 height 12
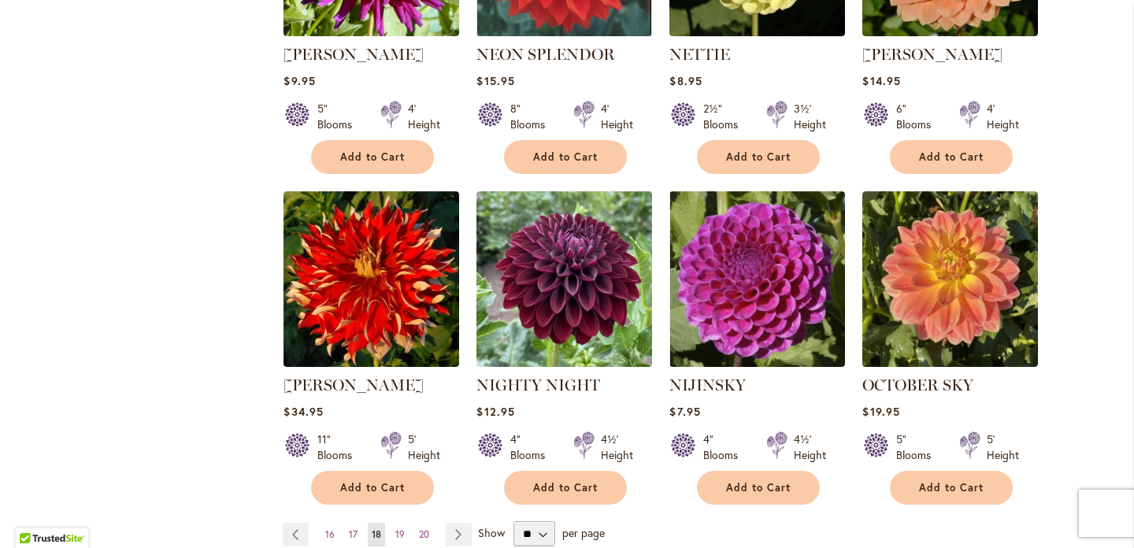
scroll to position [1218, 0]
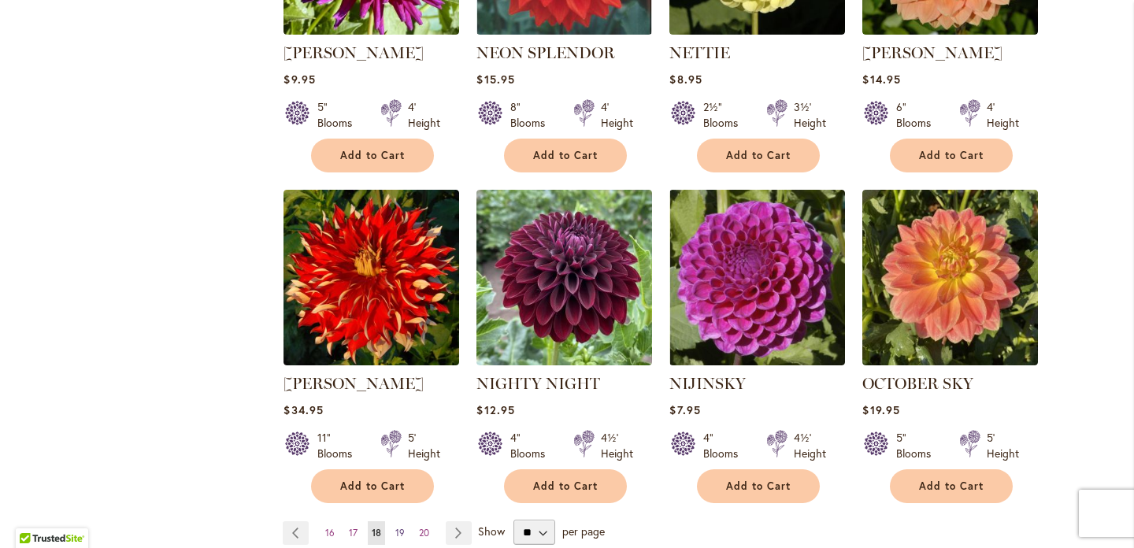
click at [398, 527] on span "19" at bounding box center [399, 533] width 9 height 12
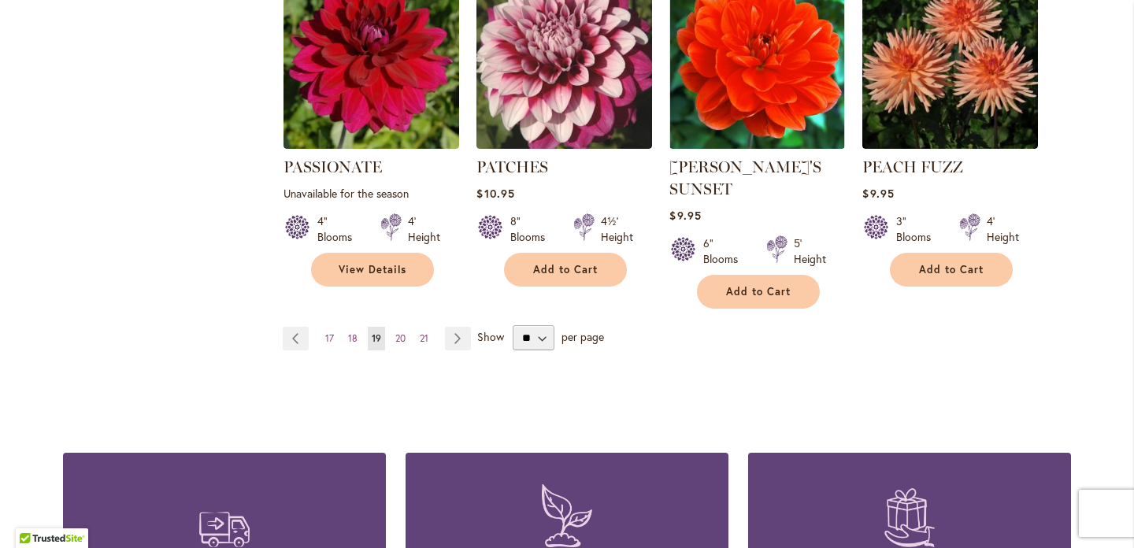
scroll to position [1438, 0]
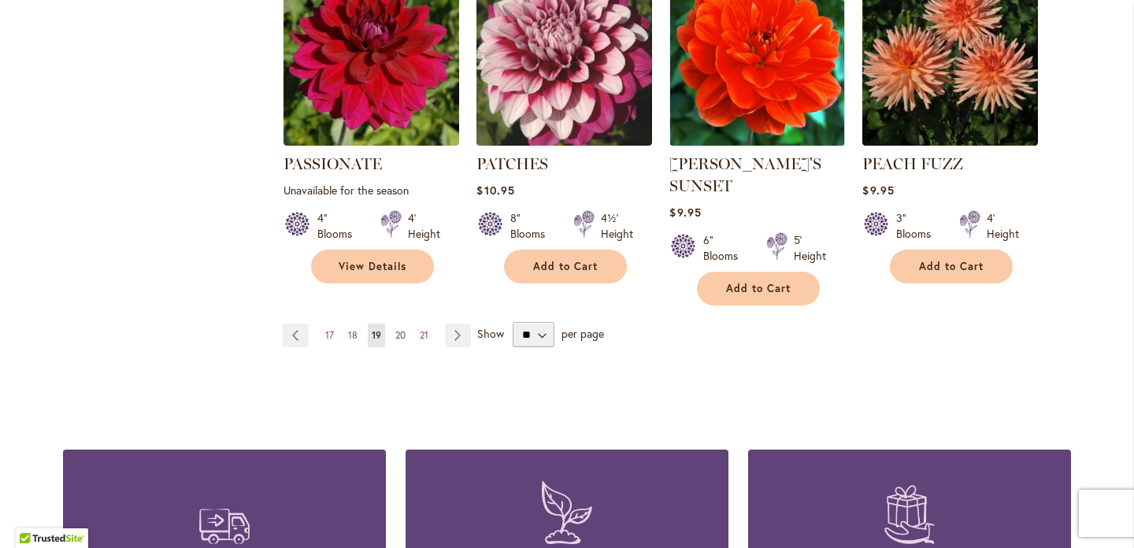
click at [398, 329] on span "20" at bounding box center [400, 335] width 10 height 12
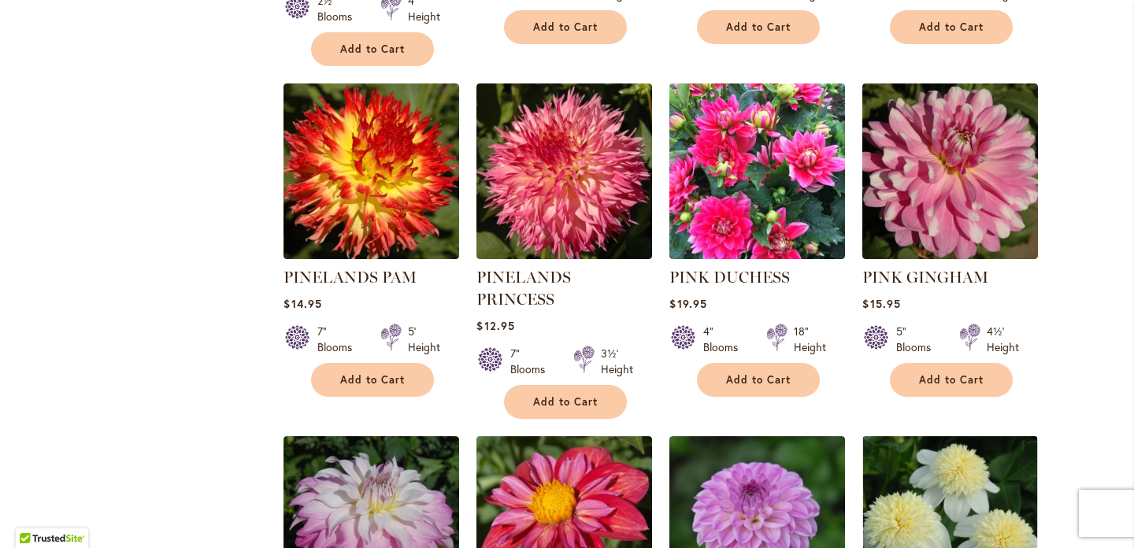
scroll to position [1016, 0]
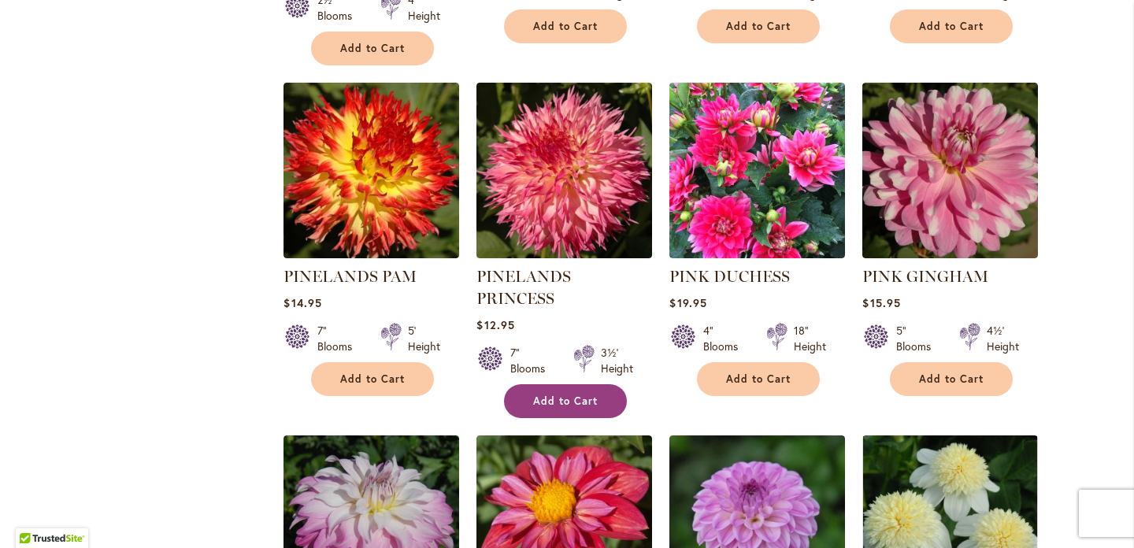
click at [560, 395] on span "Add to Cart" at bounding box center [565, 401] width 65 height 13
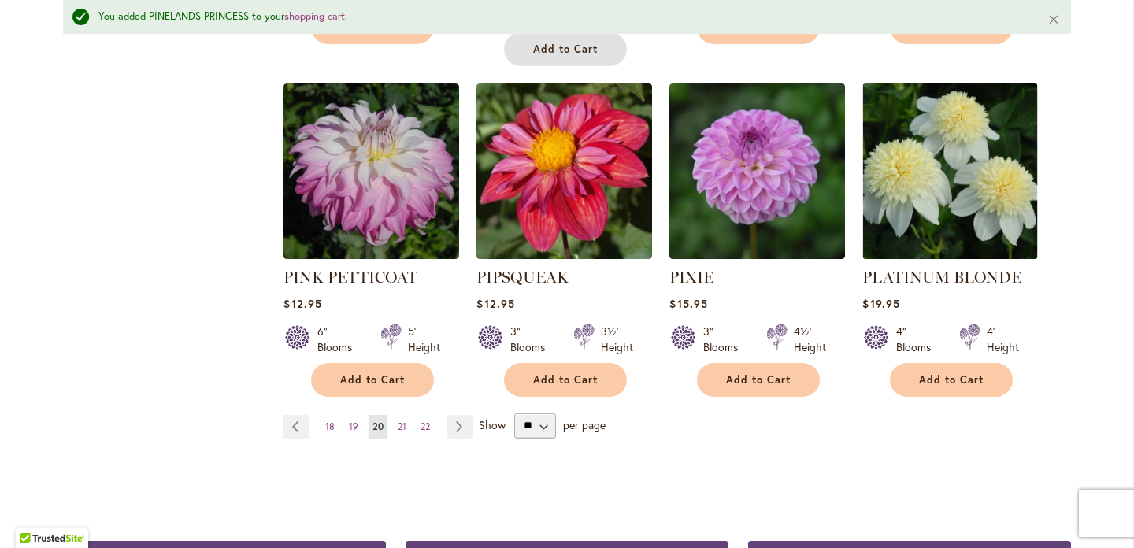
scroll to position [1416, 0]
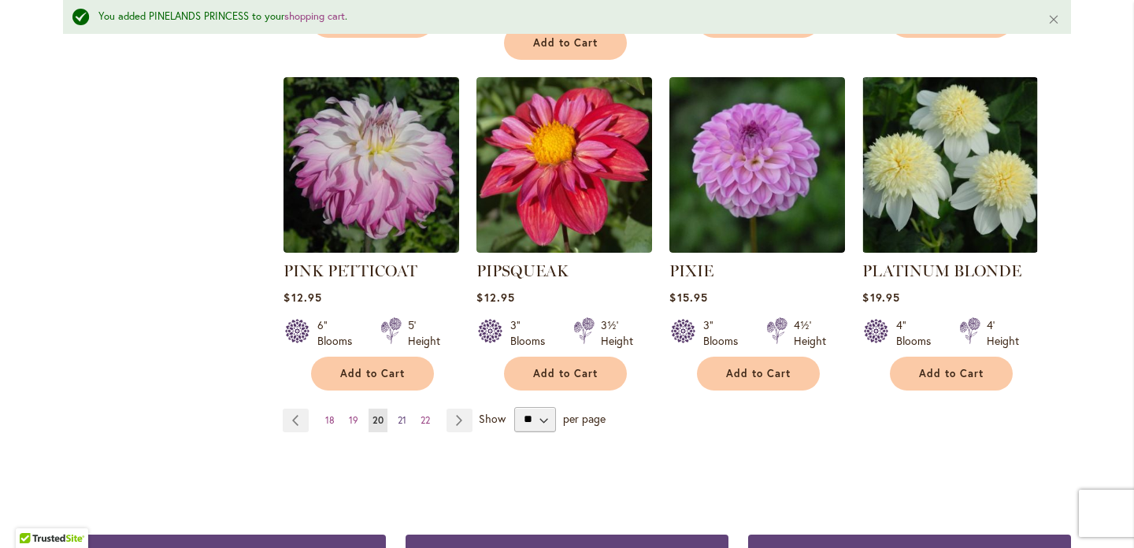
click at [402, 414] on span "21" at bounding box center [402, 420] width 9 height 12
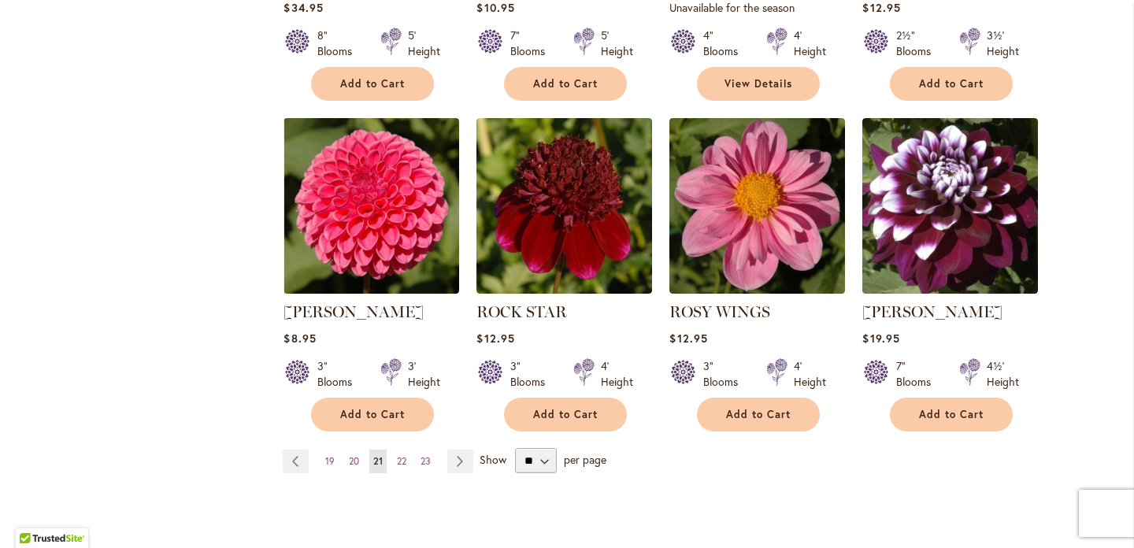
scroll to position [1311, 0]
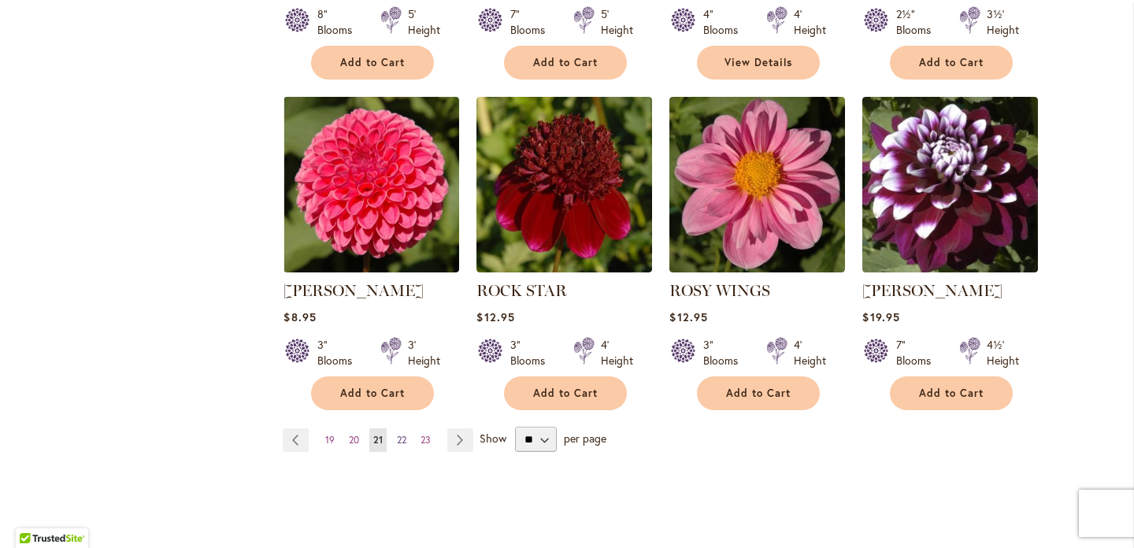
click at [400, 434] on span "22" at bounding box center [401, 440] width 9 height 12
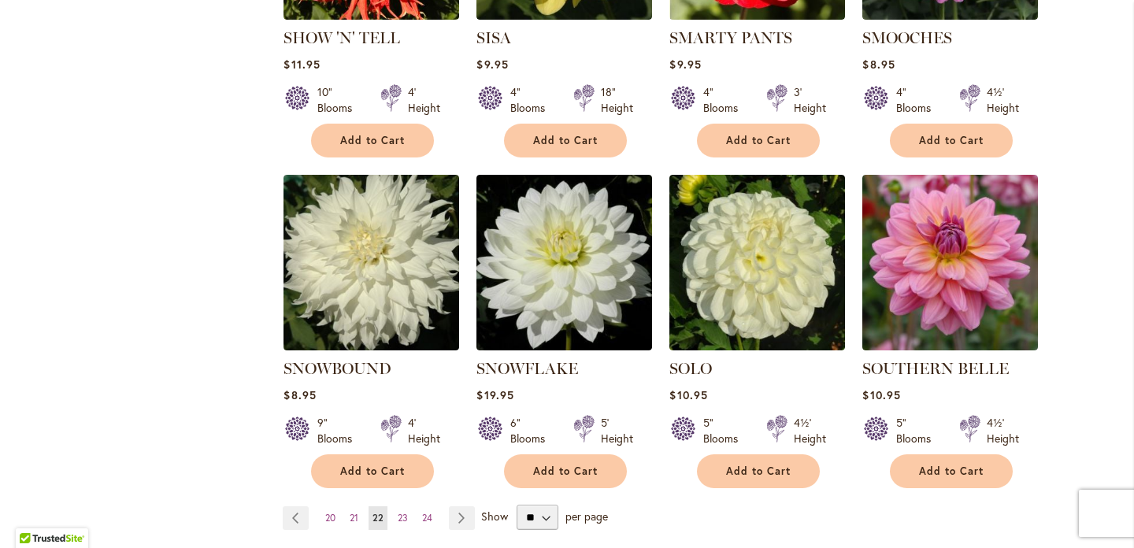
scroll to position [1238, 0]
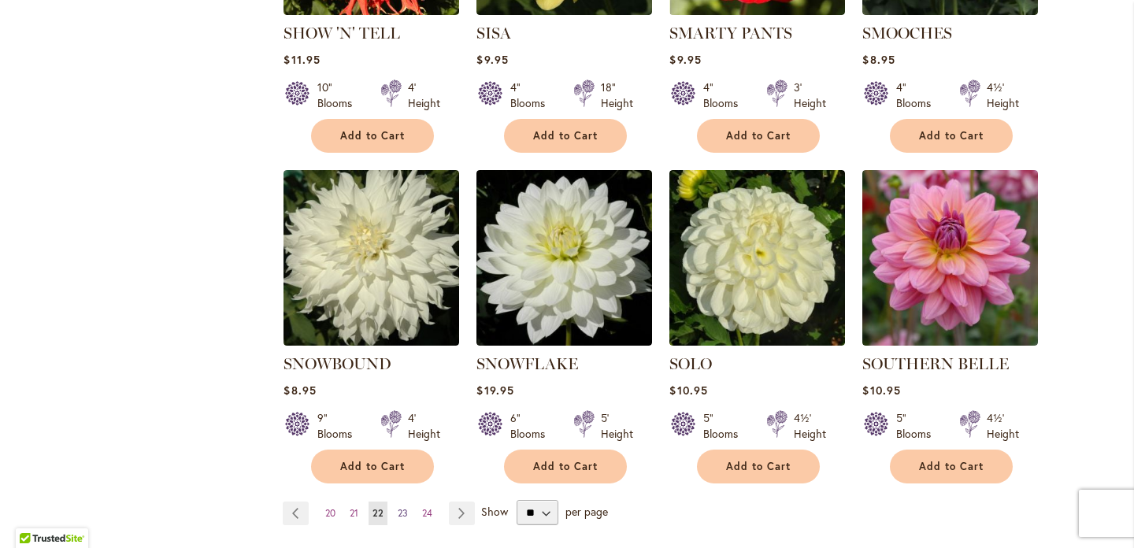
click at [406, 507] on span "23" at bounding box center [403, 513] width 10 height 12
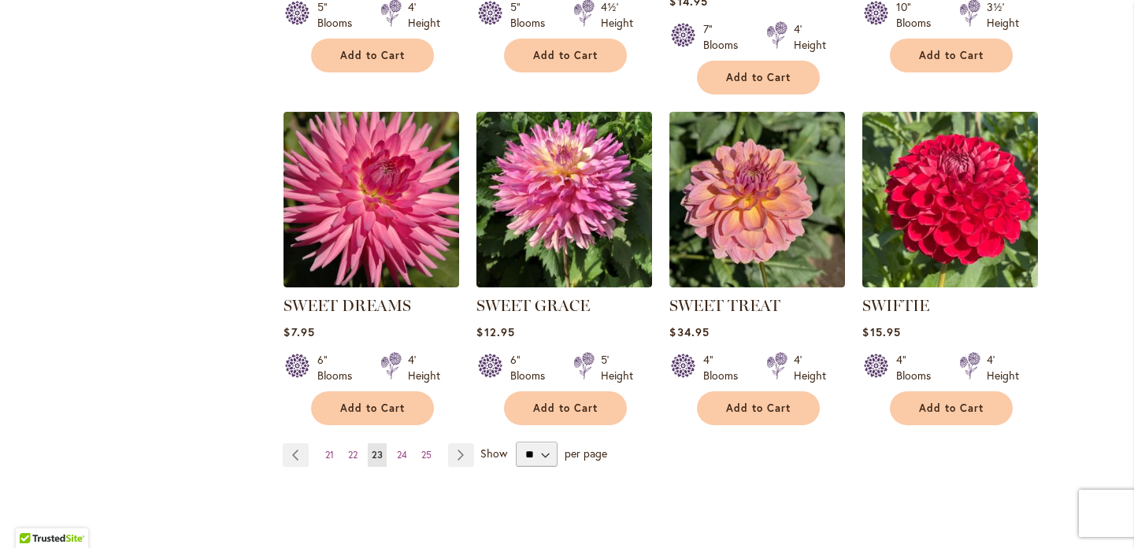
scroll to position [1301, 0]
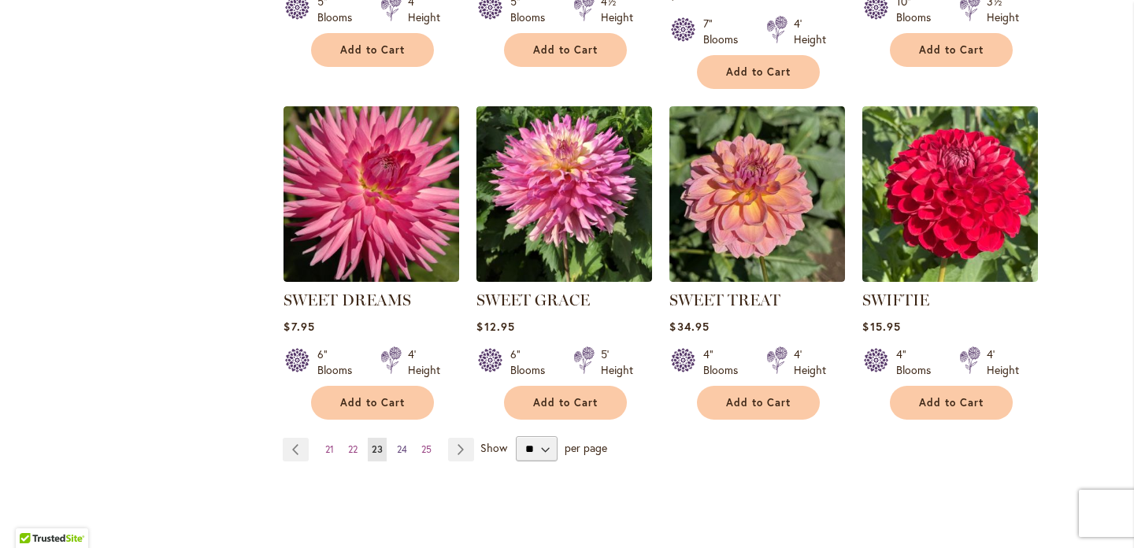
click at [401, 447] on span "24" at bounding box center [402, 449] width 10 height 12
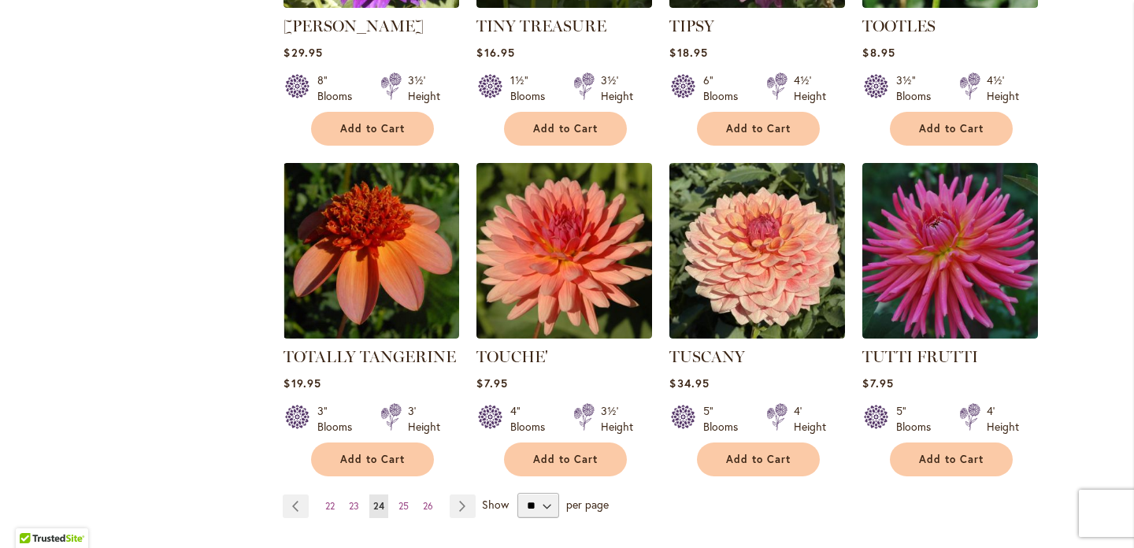
scroll to position [1247, 0]
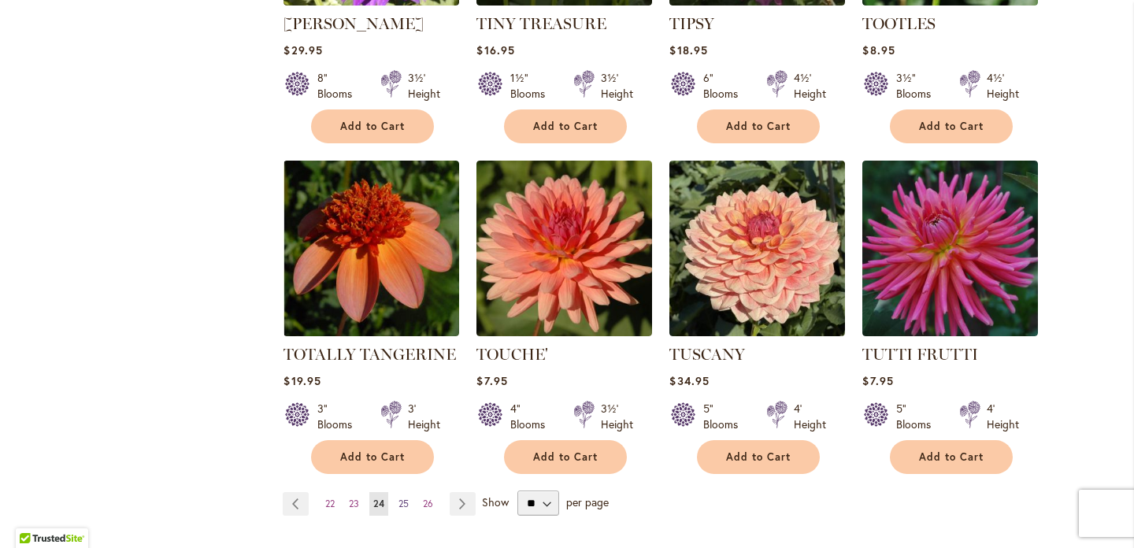
click at [405, 498] on span "25" at bounding box center [404, 504] width 10 height 12
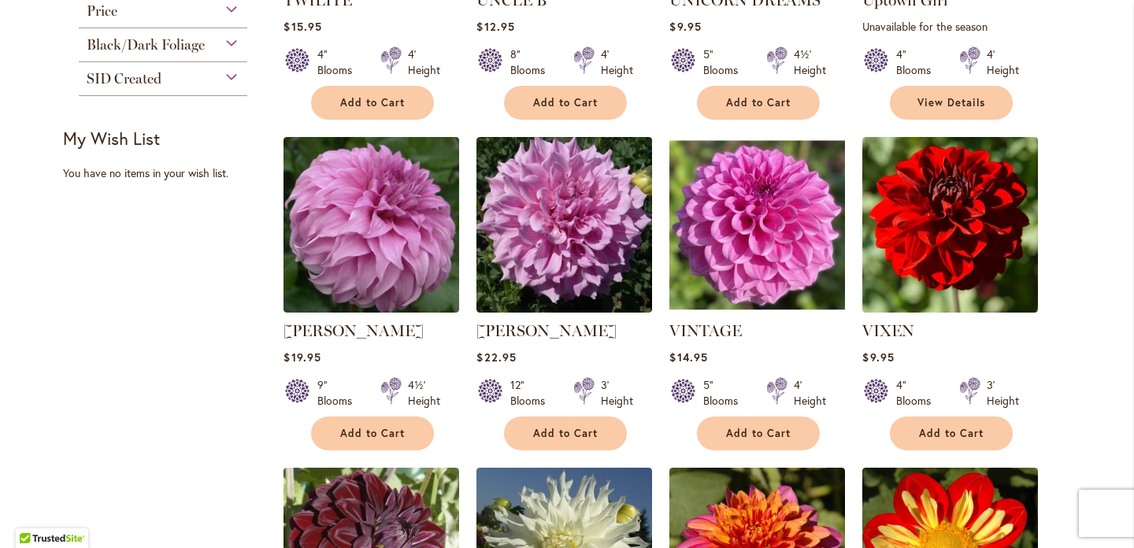
scroll to position [590, 0]
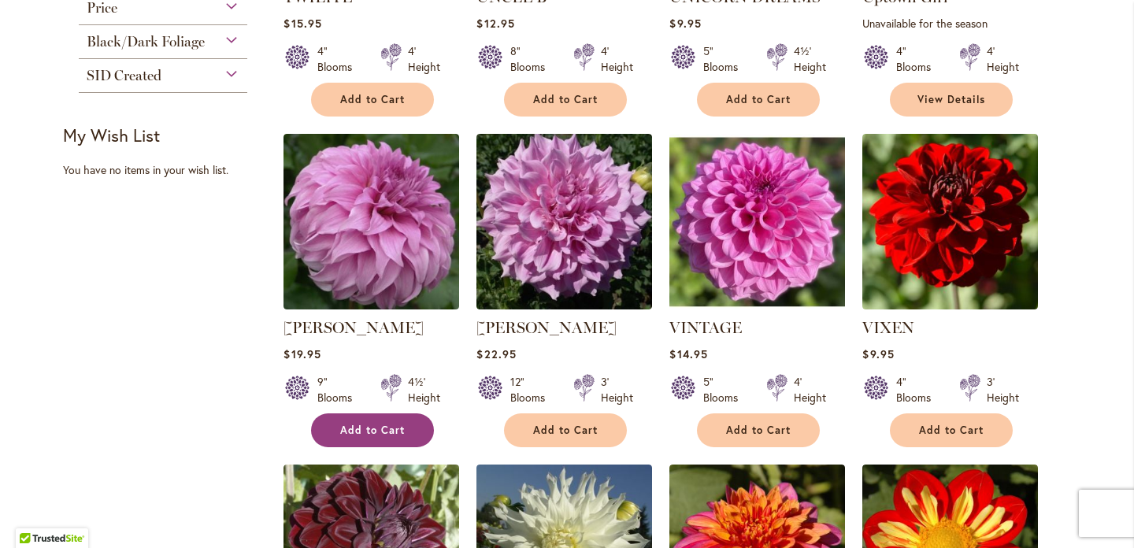
click at [360, 426] on span "Add to Cart" at bounding box center [372, 430] width 65 height 13
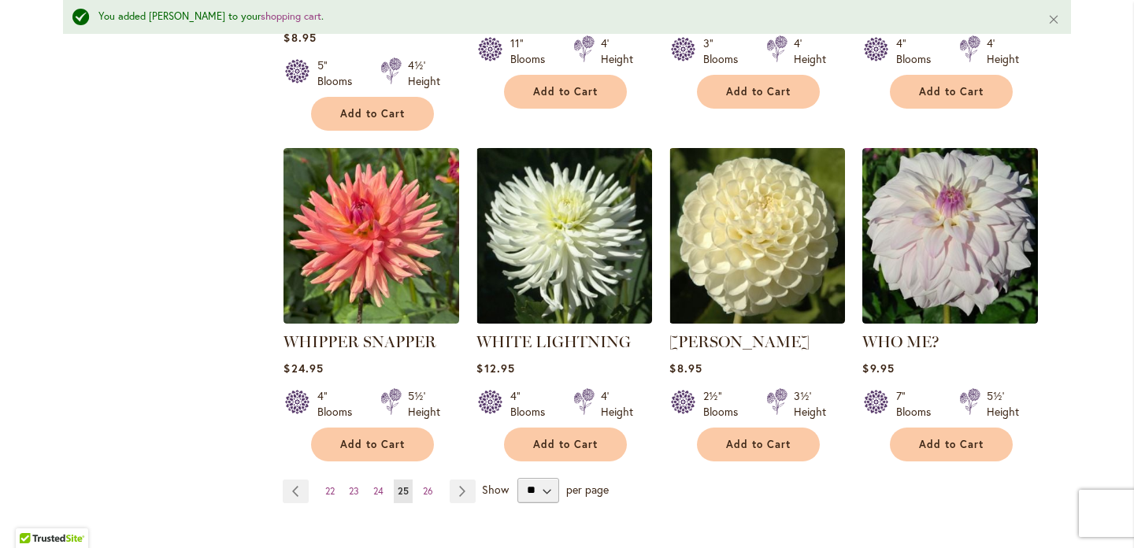
scroll to position [1311, 0]
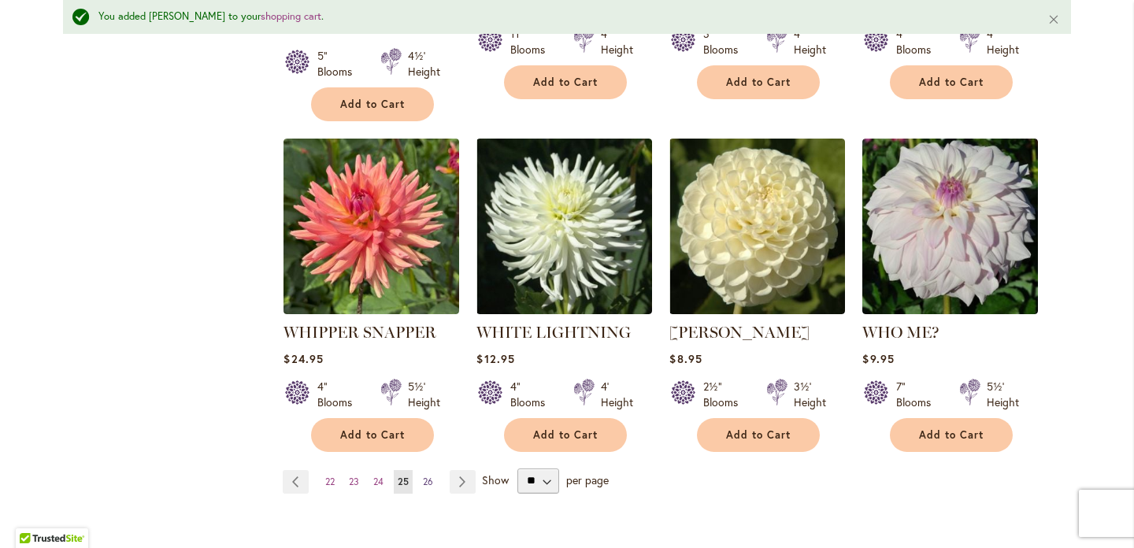
click at [431, 476] on span "26" at bounding box center [428, 482] width 10 height 12
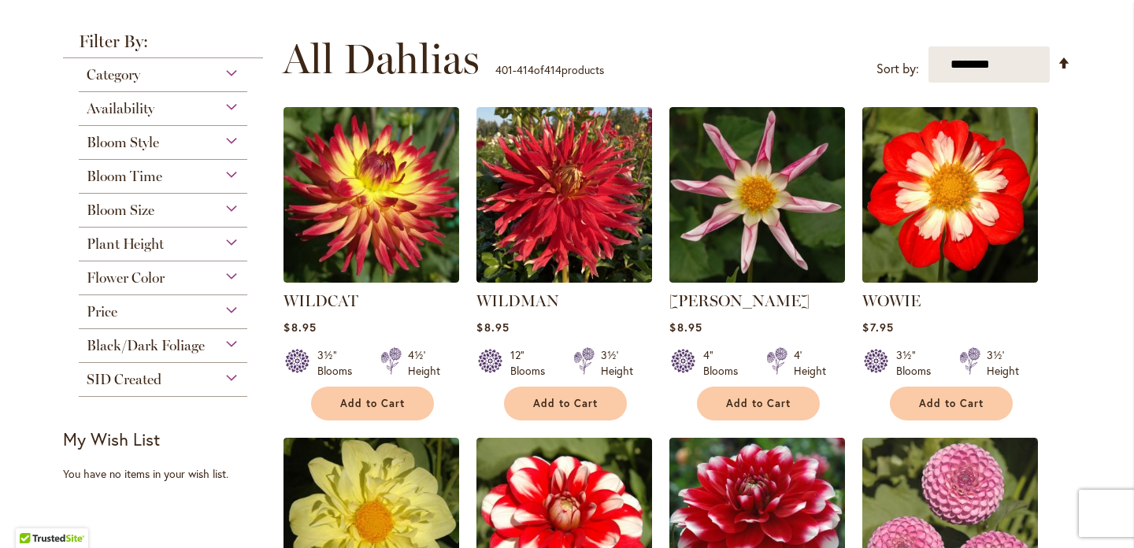
scroll to position [297, 0]
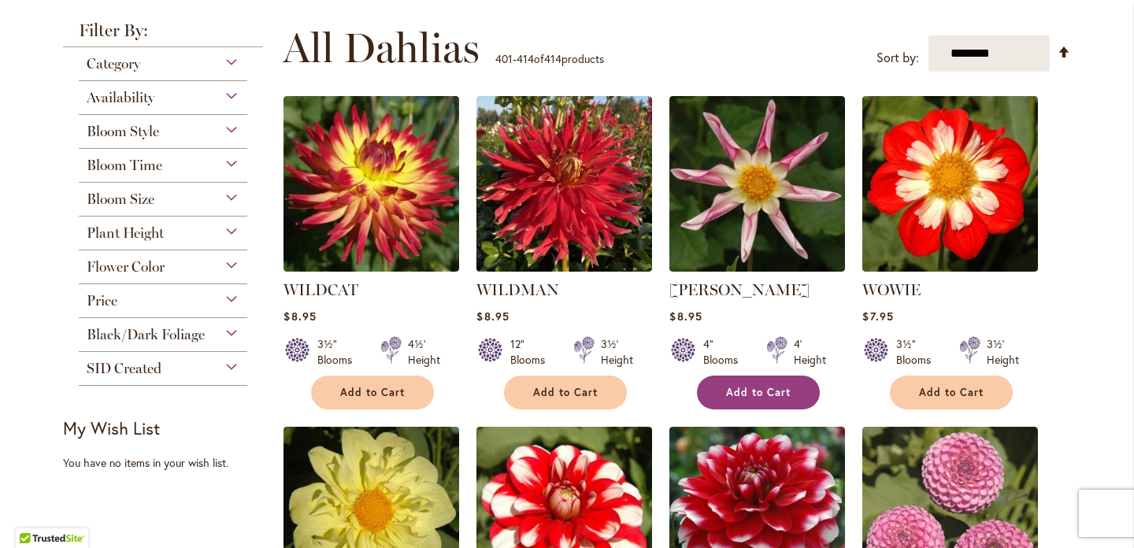
click at [763, 398] on span "Add to Cart" at bounding box center [758, 392] width 65 height 13
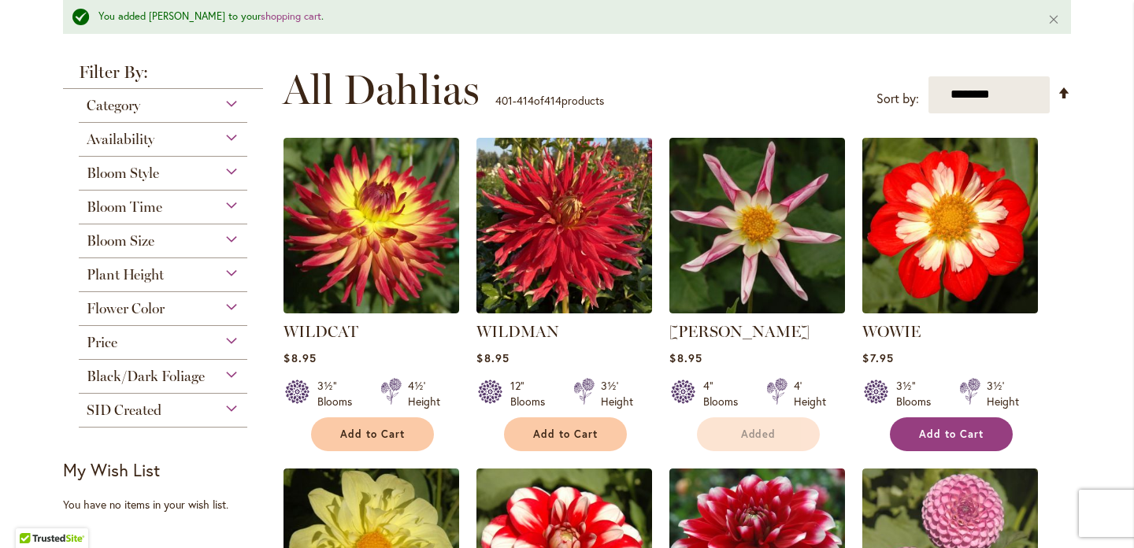
scroll to position [338, 0]
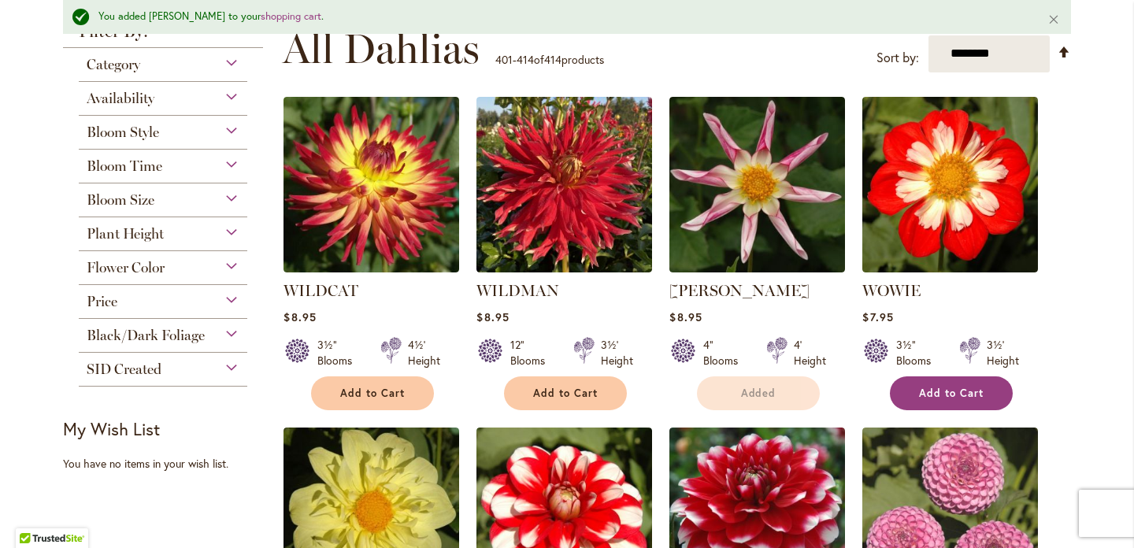
click at [956, 392] on span "Add to Cart" at bounding box center [951, 393] width 65 height 13
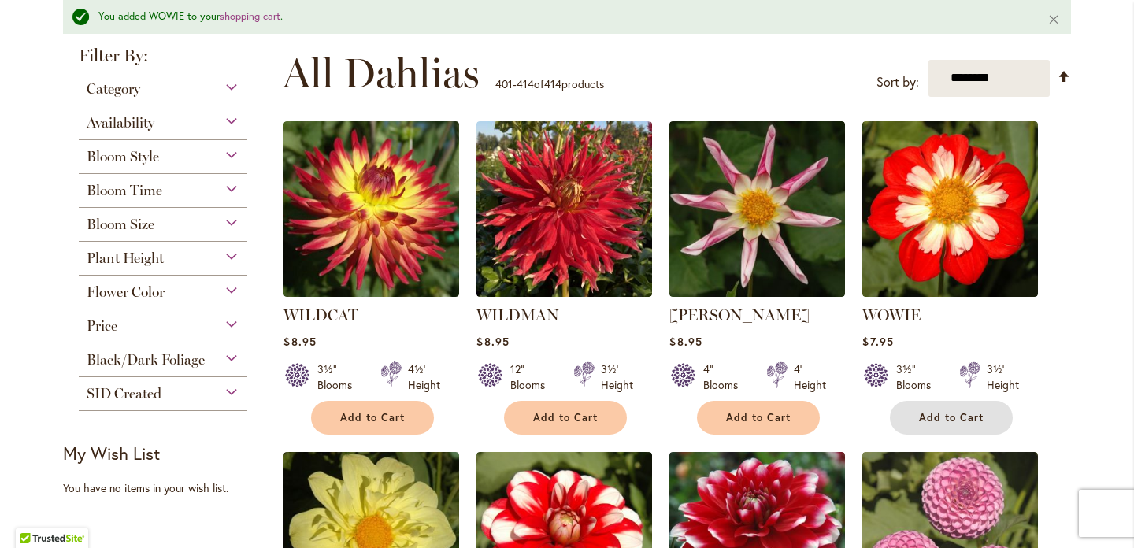
scroll to position [0, 0]
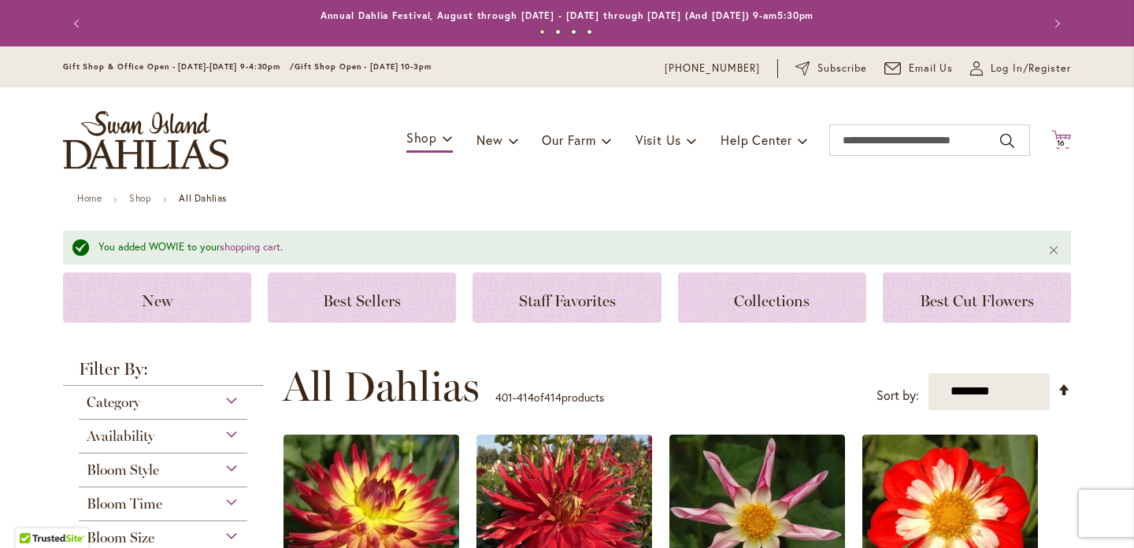
click at [1066, 135] on icon at bounding box center [1062, 139] width 20 height 19
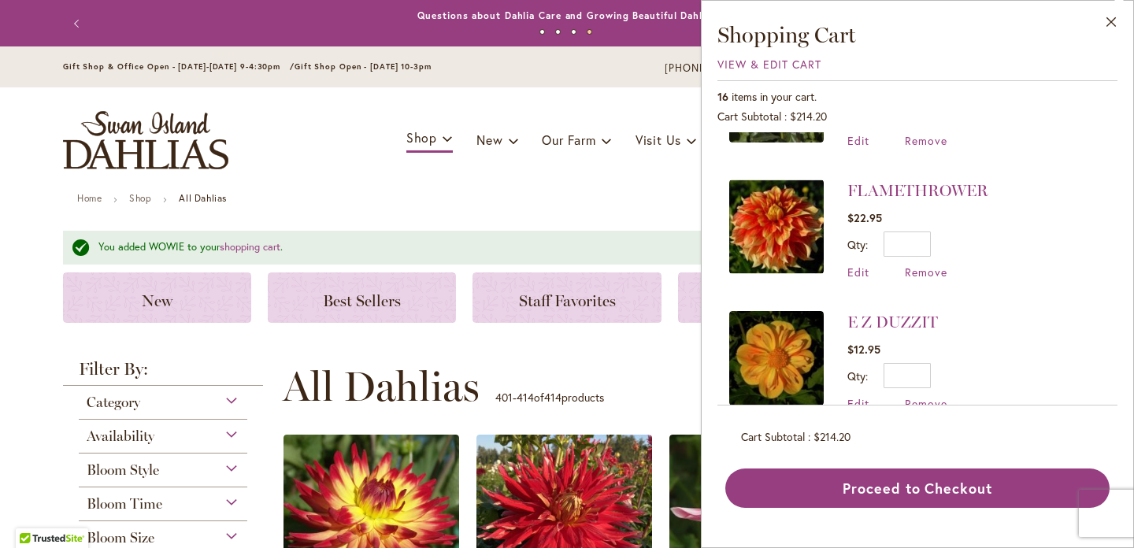
scroll to position [1477, 0]
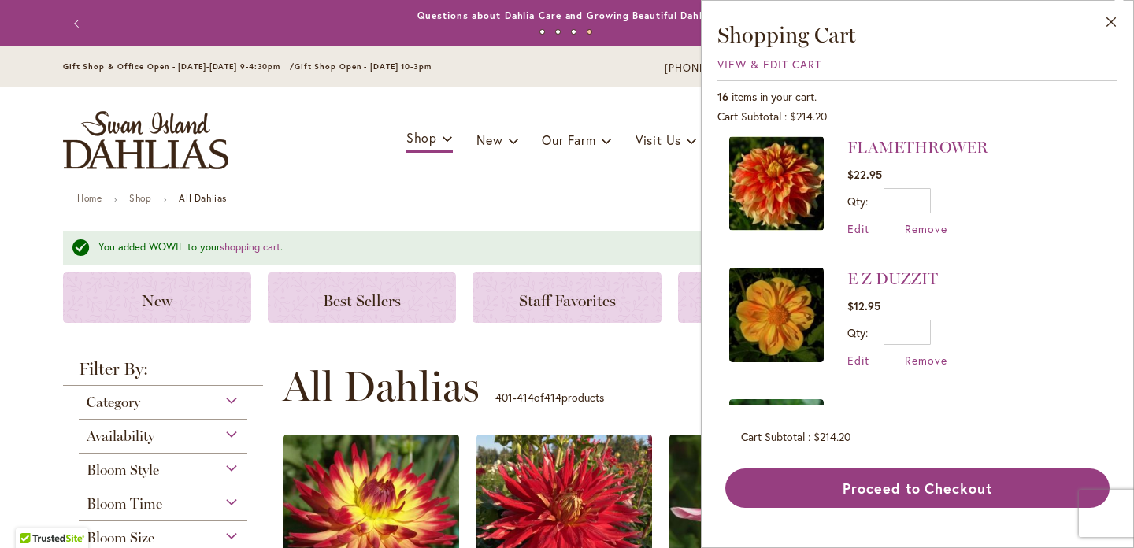
click at [845, 305] on div "E Z DUZZIT $12.95 Qty * Update Edit Remove" at bounding box center [838, 318] width 218 height 100
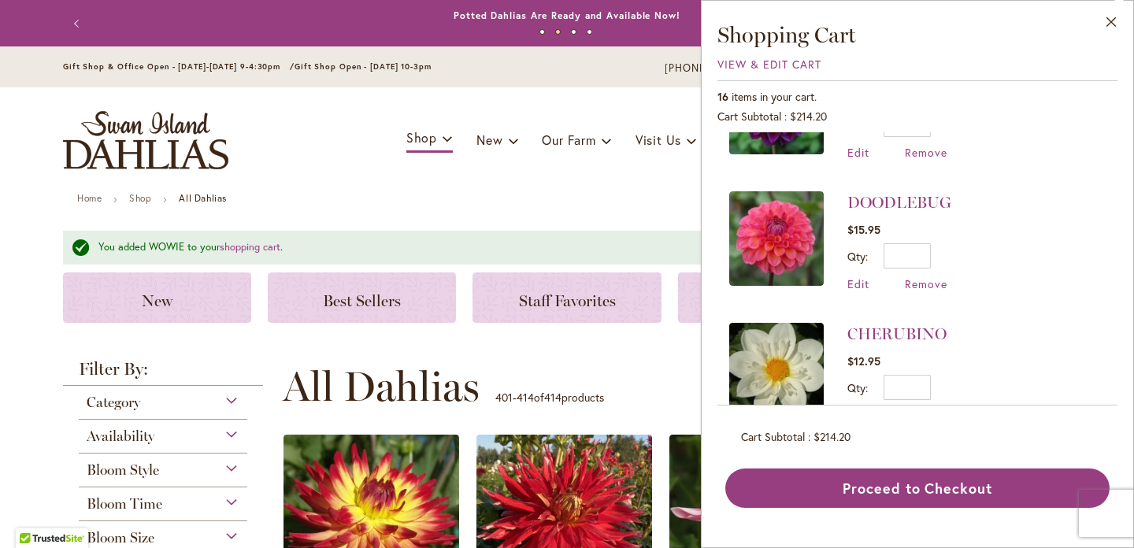
scroll to position [1821, 0]
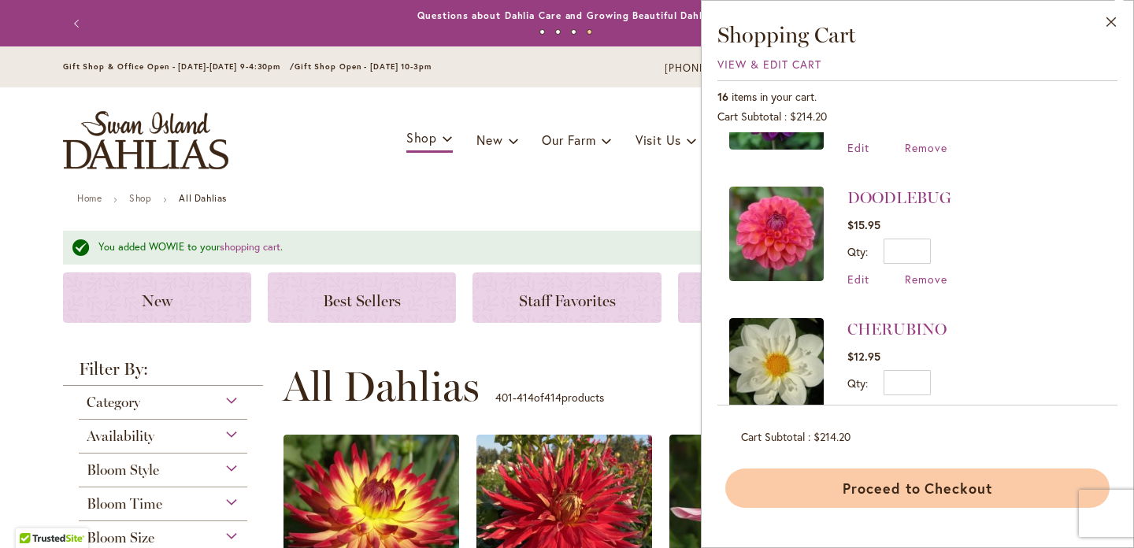
click at [922, 489] on button "Proceed to Checkout" at bounding box center [918, 488] width 384 height 39
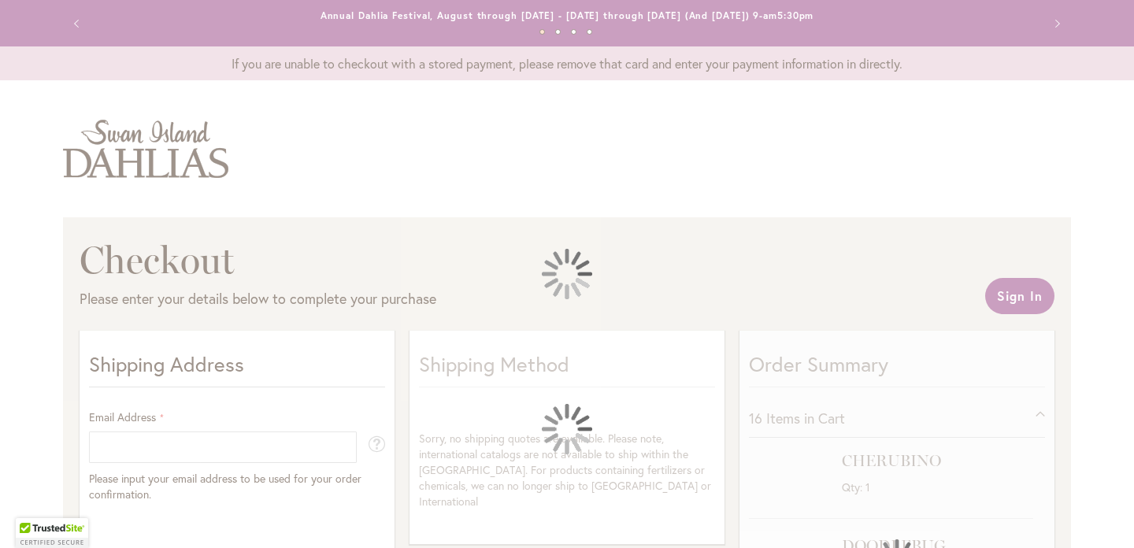
select select "**"
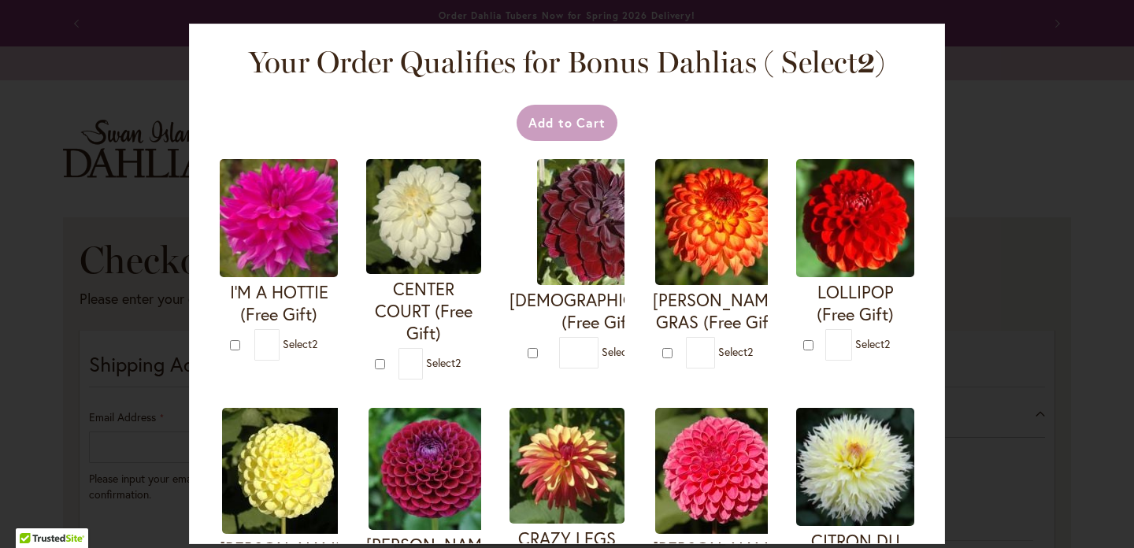
click at [0, 547] on div at bounding box center [0, 548] width 0 height 0
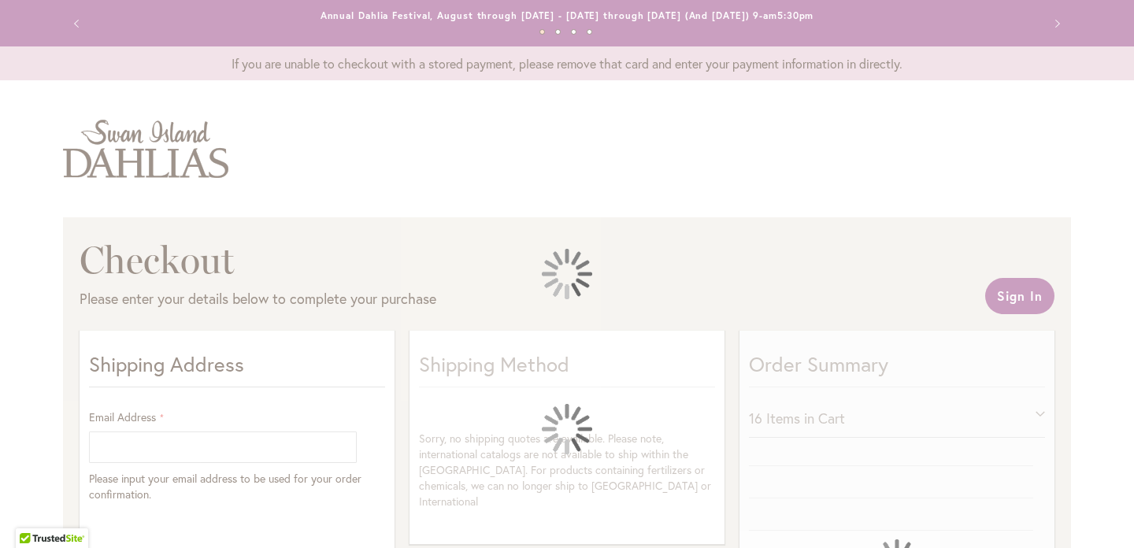
select select "**"
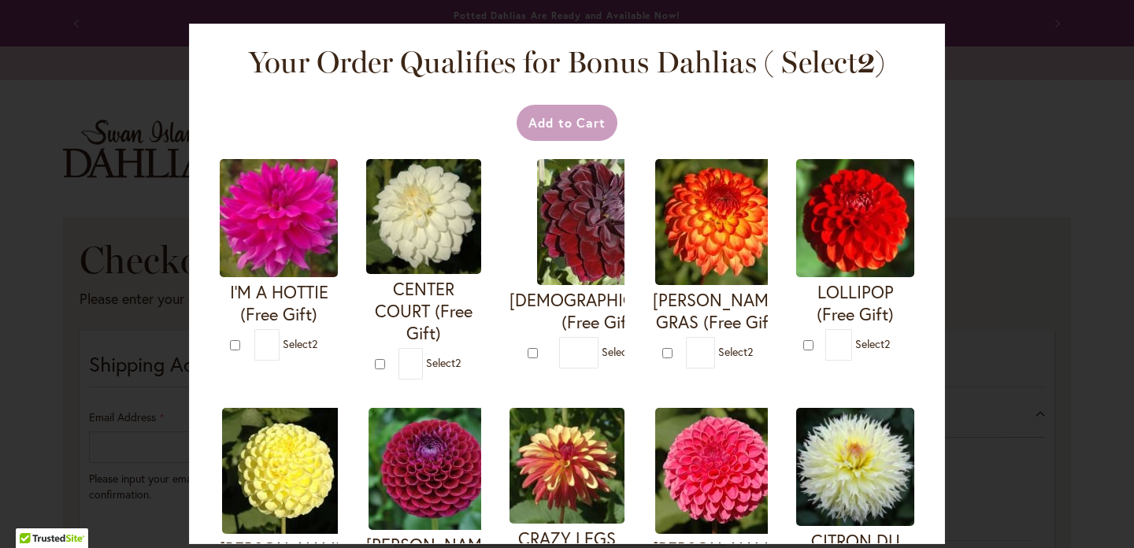
click at [0, 547] on div at bounding box center [0, 548] width 0 height 0
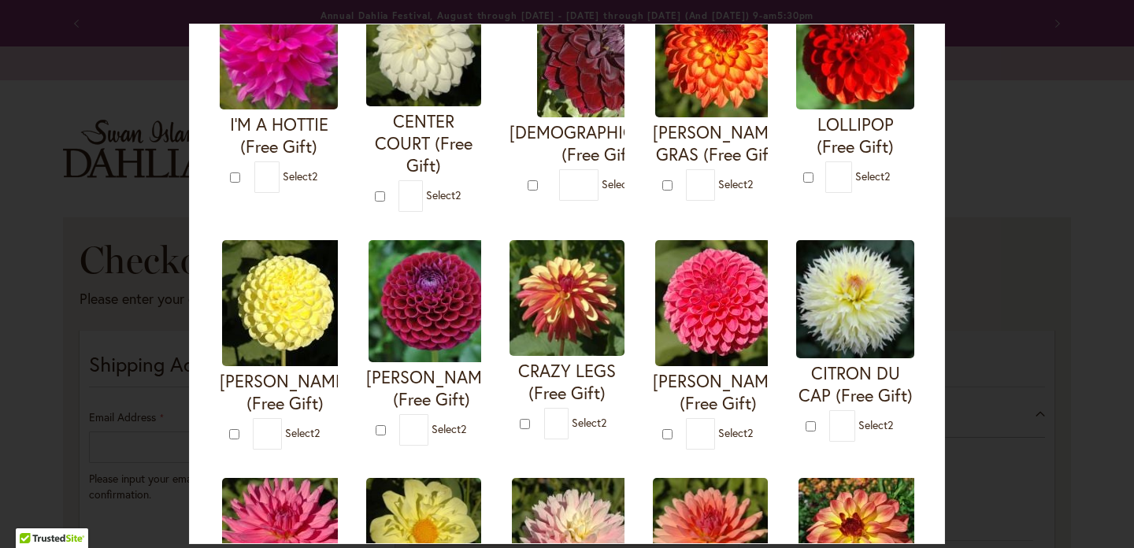
scroll to position [169, 0]
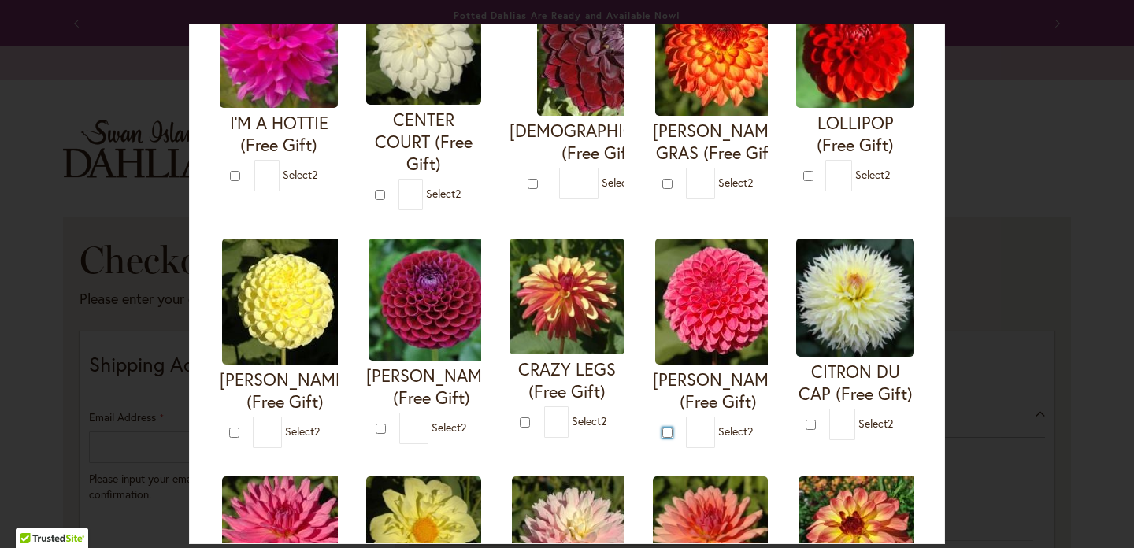
type input "*"
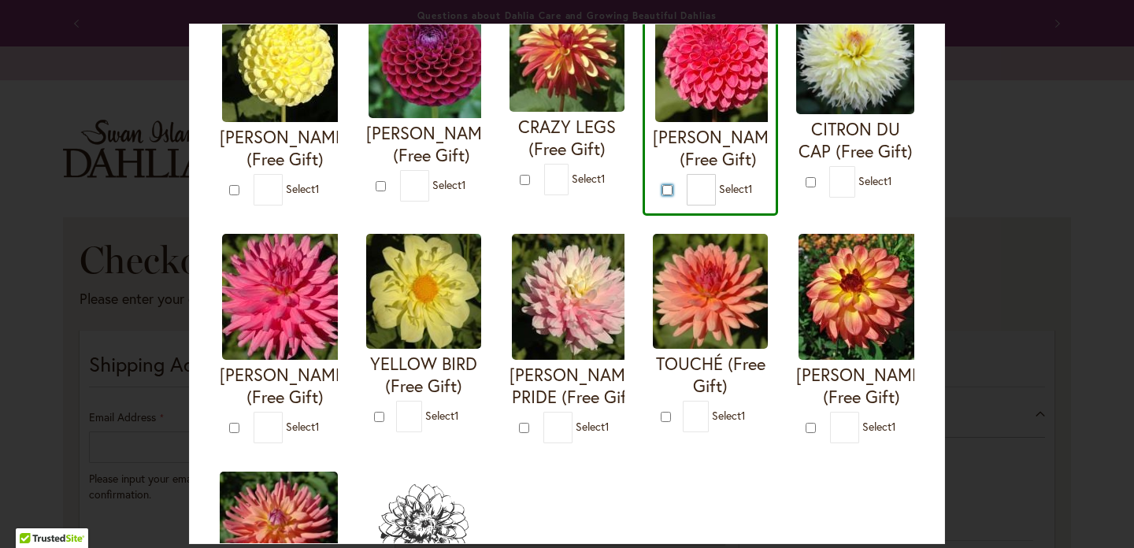
scroll to position [414, 0]
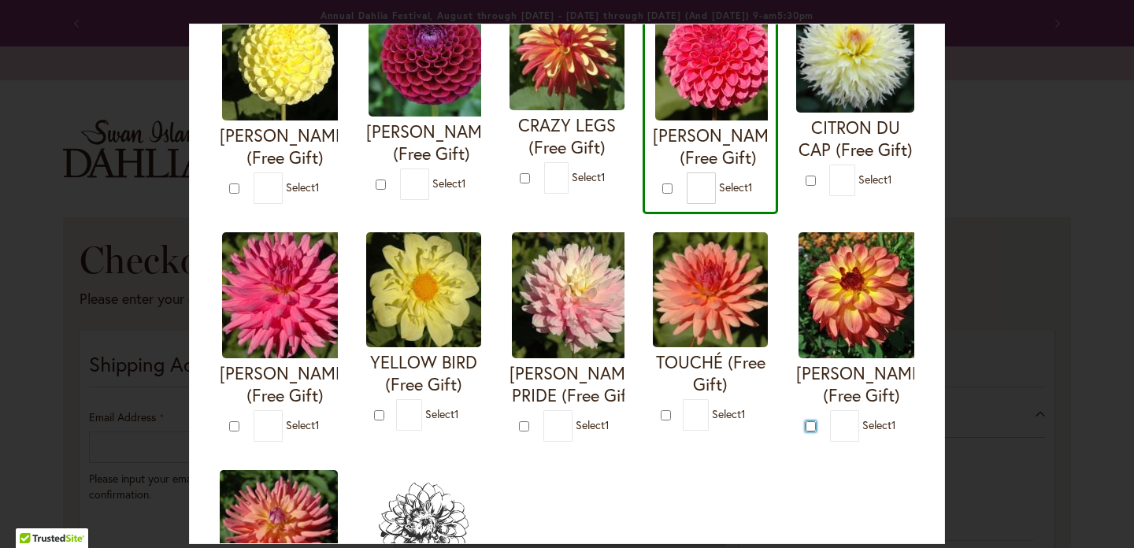
type input "*"
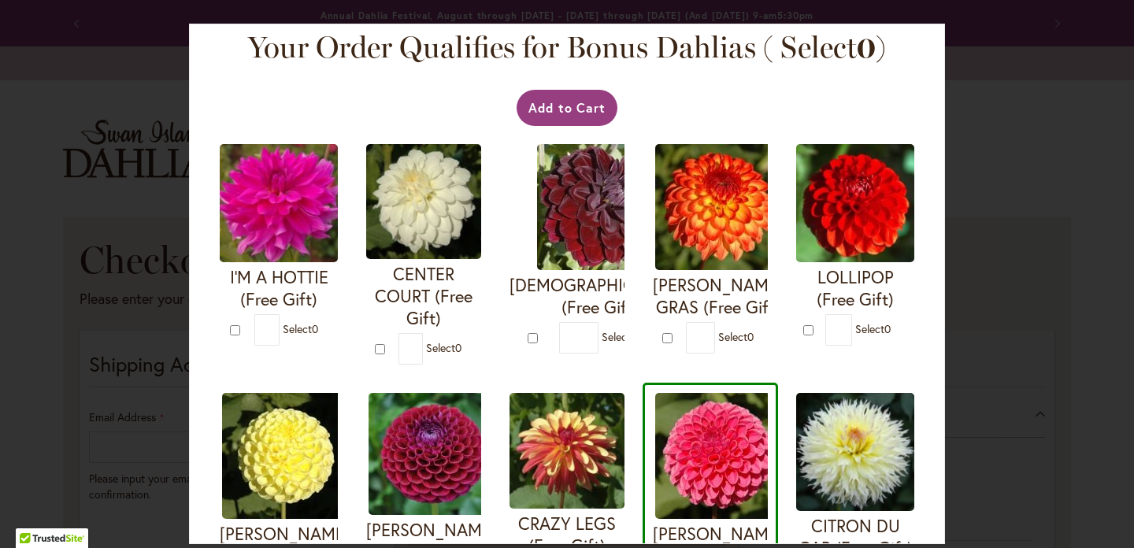
scroll to position [0, 0]
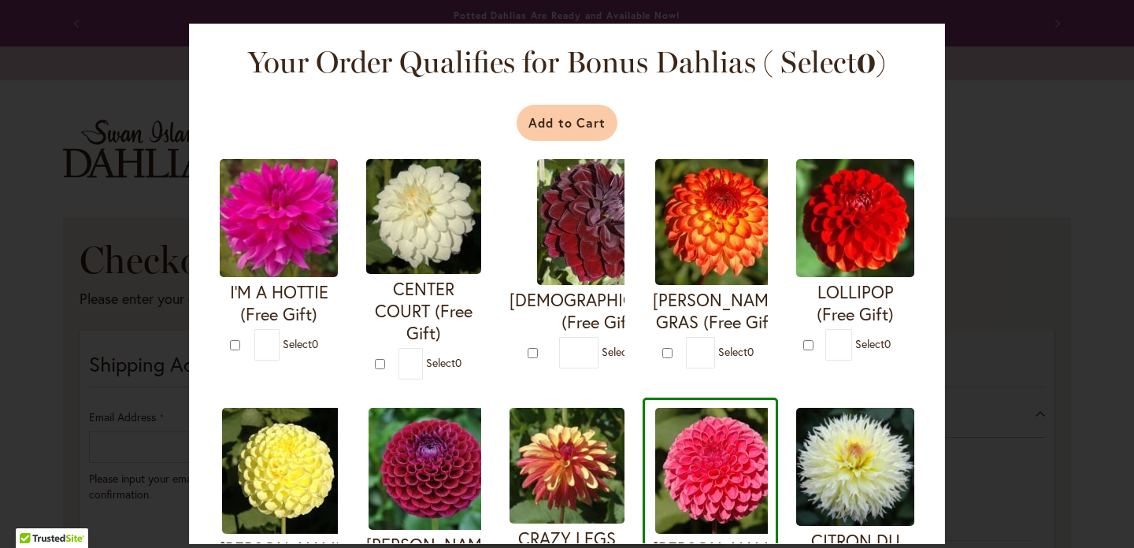
click at [570, 121] on button "Add to Cart" at bounding box center [568, 123] width 102 height 36
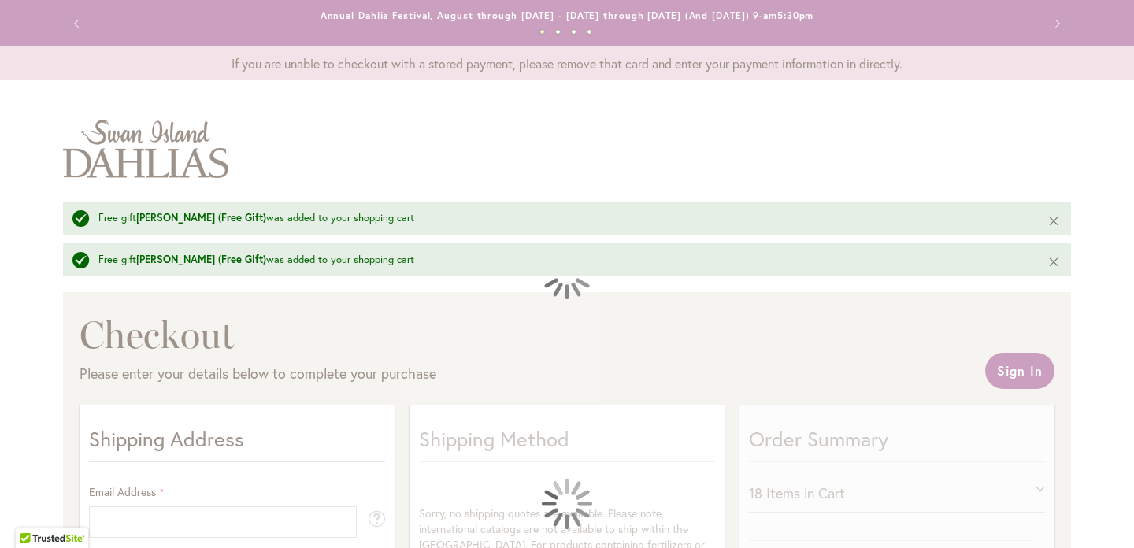
select select "**"
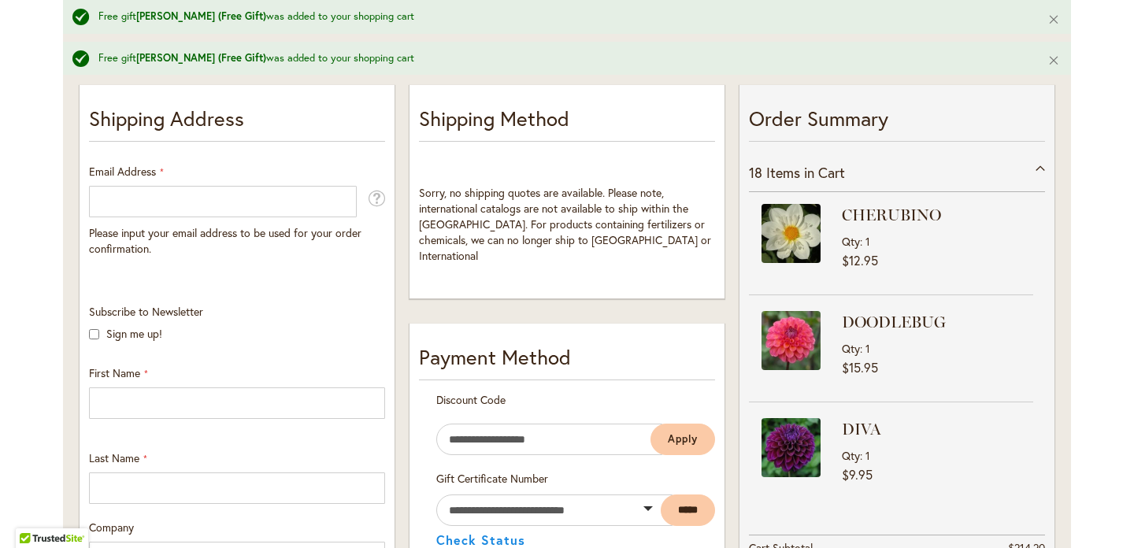
scroll to position [320, 0]
click at [281, 202] on input "Email Address" at bounding box center [223, 203] width 268 height 32
type input "**********"
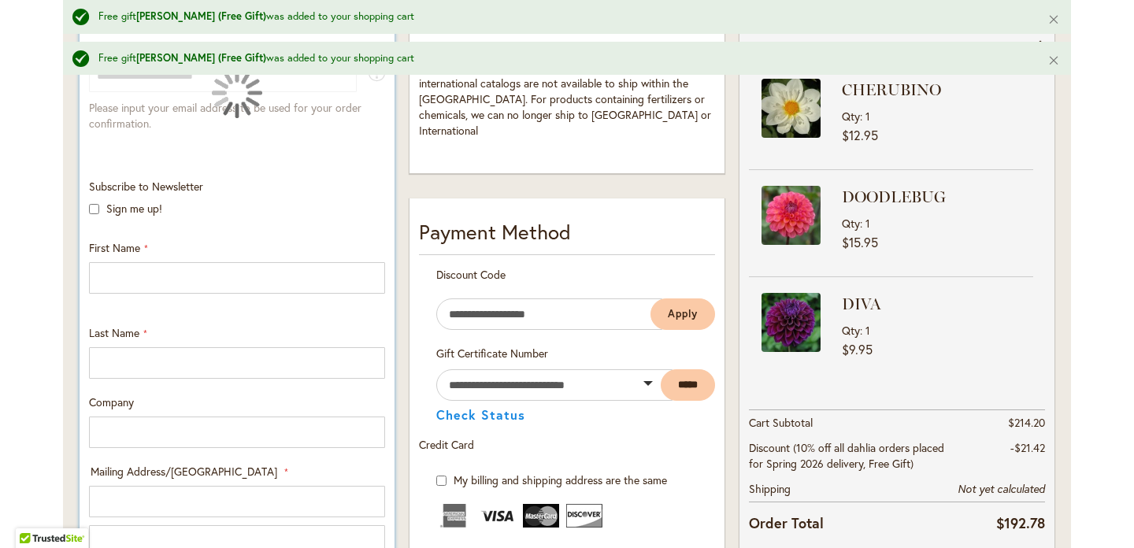
scroll to position [451, 0]
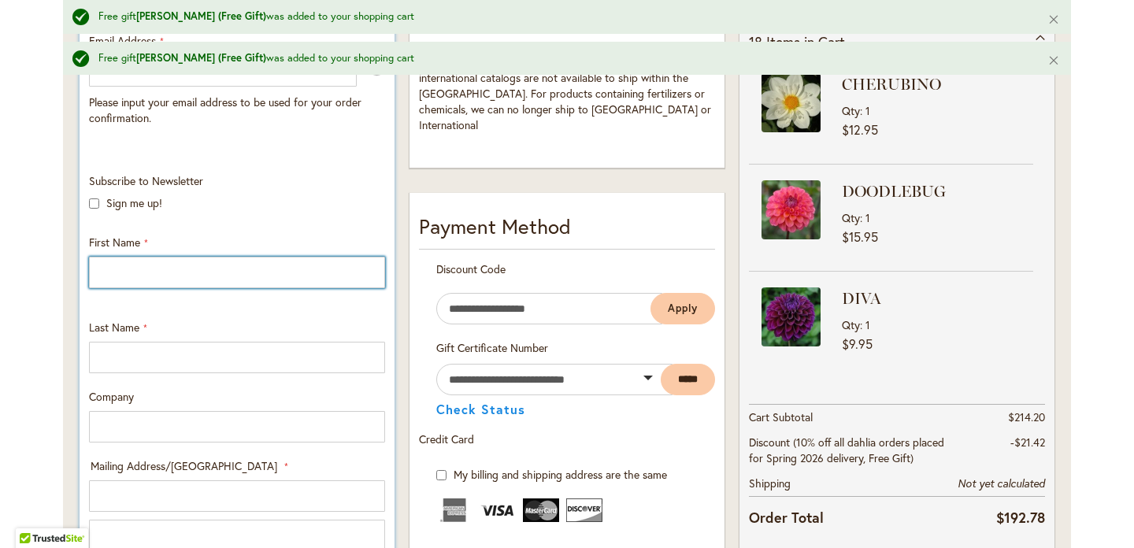
click at [281, 272] on input "First Name" at bounding box center [237, 273] width 296 height 32
type input "****"
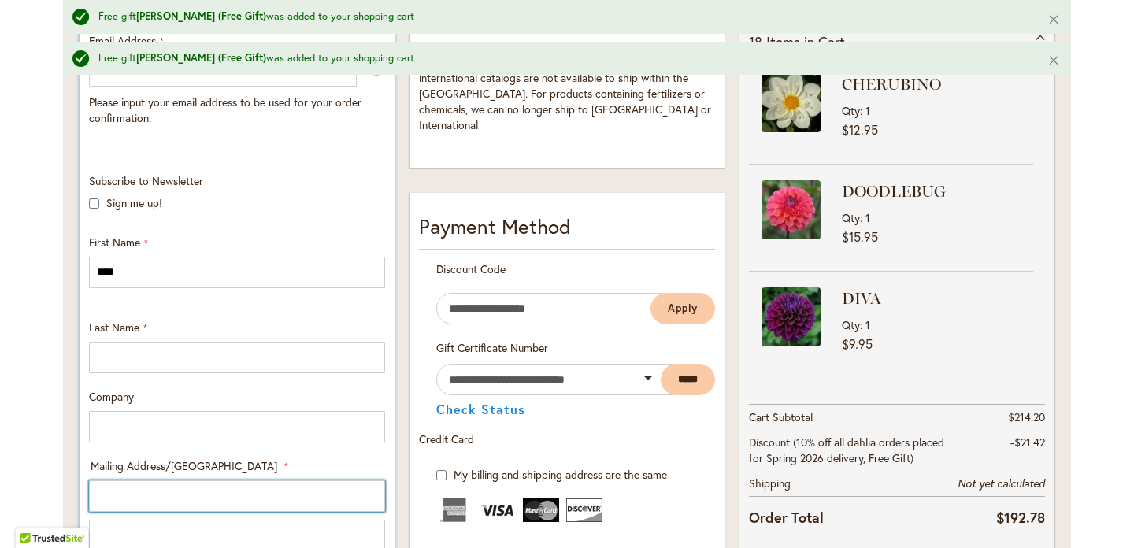
type input "**********"
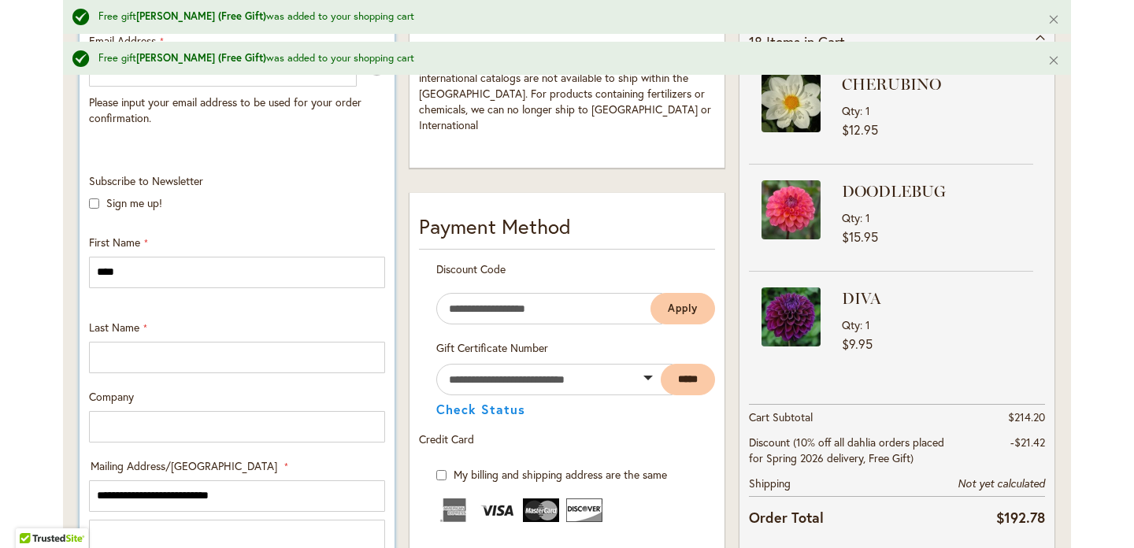
select select "**"
type input "******"
type input "*****"
type input "**********"
click at [235, 355] on input "Last Name" at bounding box center [237, 358] width 296 height 32
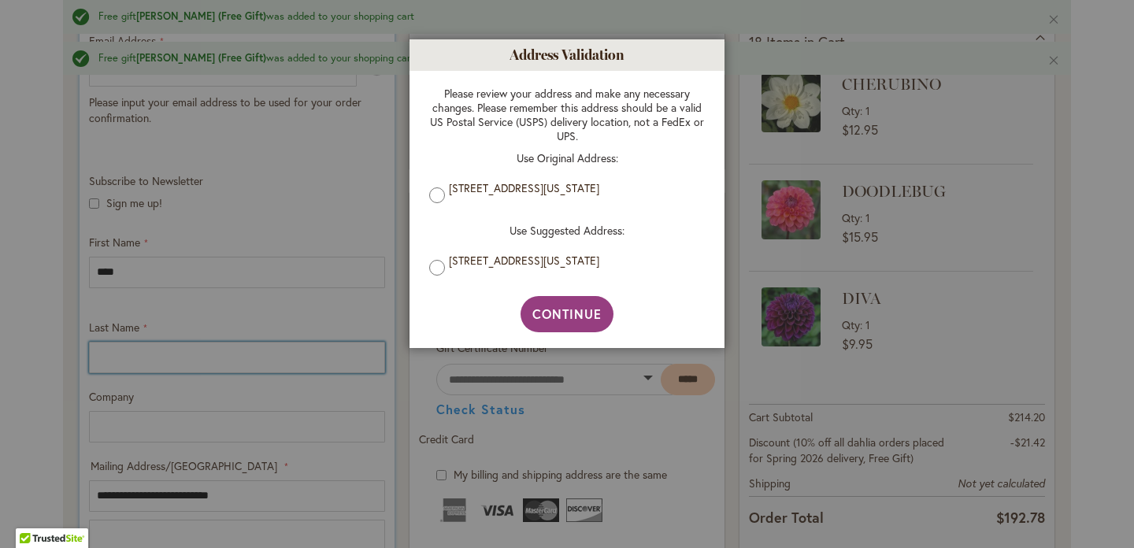
type input "********"
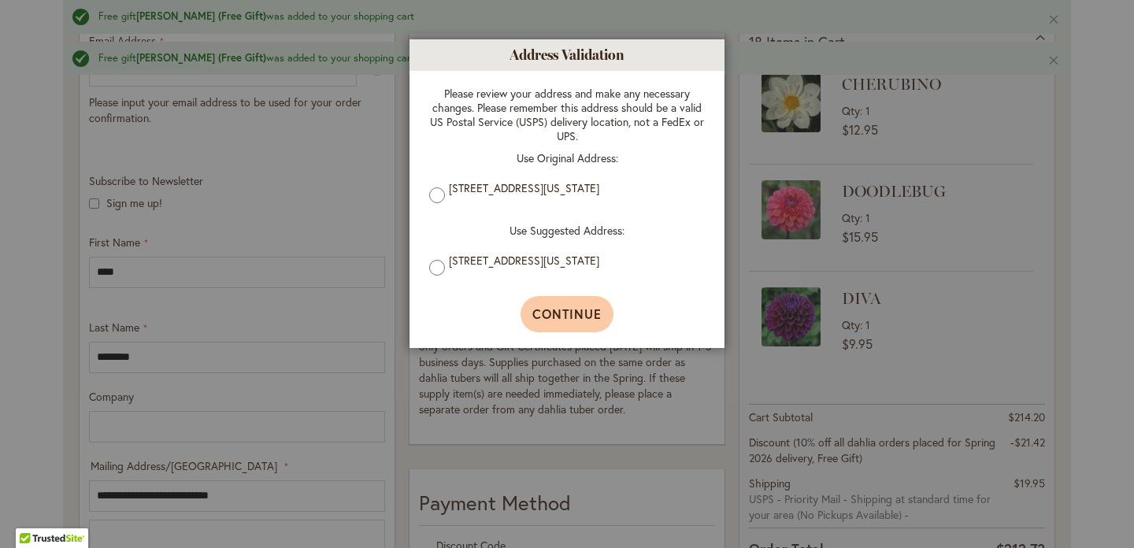
click at [563, 317] on span "Continue" at bounding box center [568, 314] width 70 height 17
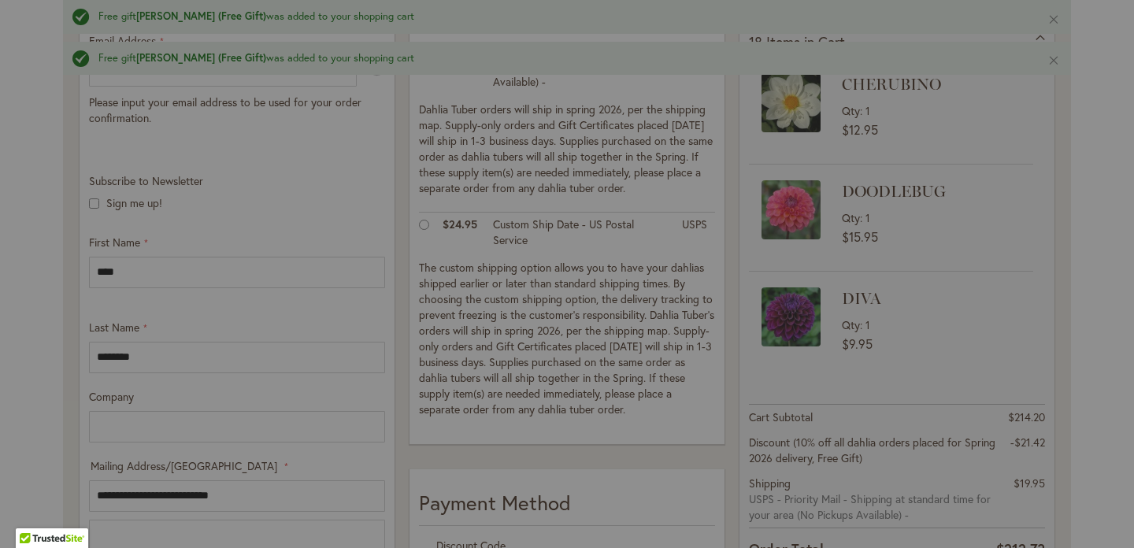
type input "******"
type input "**********"
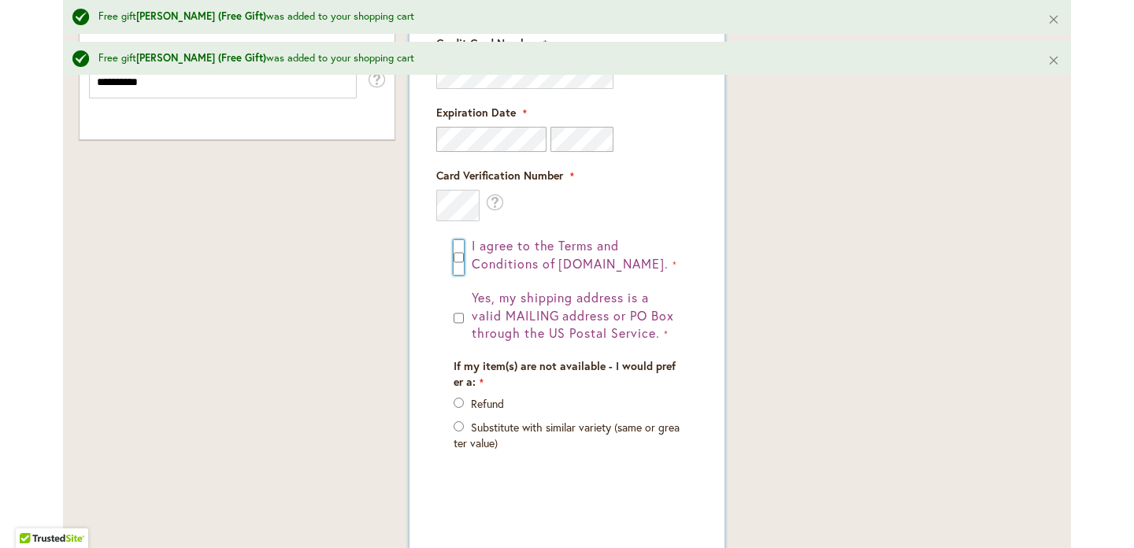
scroll to position [1237, 0]
click at [438, 369] on div "I agree to the Terms and Conditions of dahlias.com. Yes, my shipping address is…" at bounding box center [567, 370] width 262 height 262
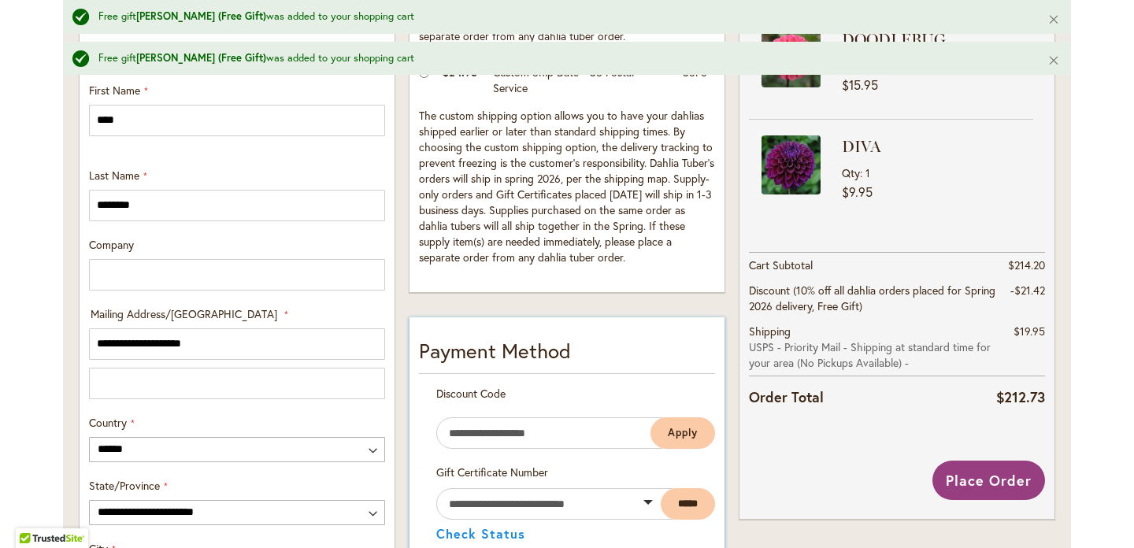
scroll to position [600, 0]
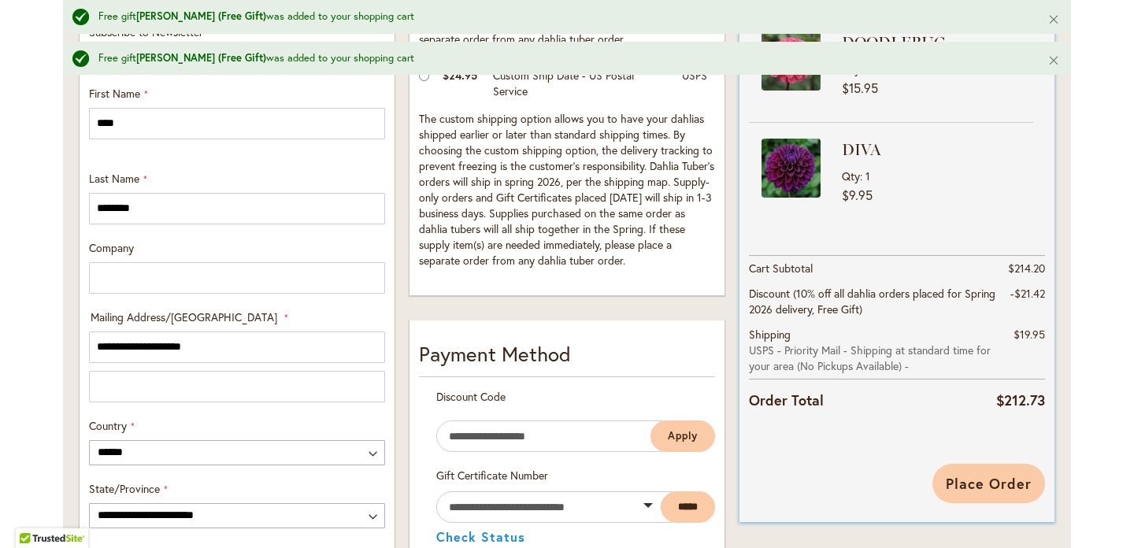
click at [985, 483] on span "Place Order" at bounding box center [989, 483] width 86 height 19
